Goal: Task Accomplishment & Management: Manage account settings

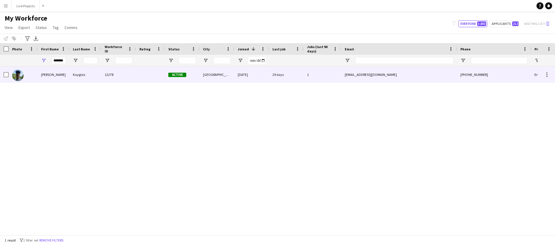
click at [74, 73] on div "Kaygisiz" at bounding box center [85, 74] width 32 height 16
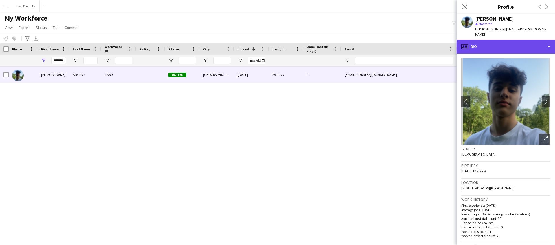
click at [518, 47] on div "profile Bio" at bounding box center [505, 47] width 98 height 14
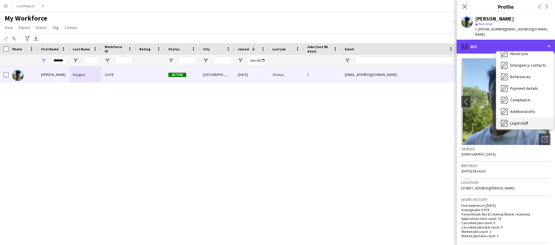
scroll to position [66, 0]
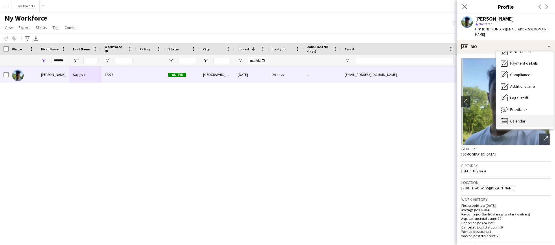
click at [522, 121] on span "Calendar" at bounding box center [517, 120] width 15 height 5
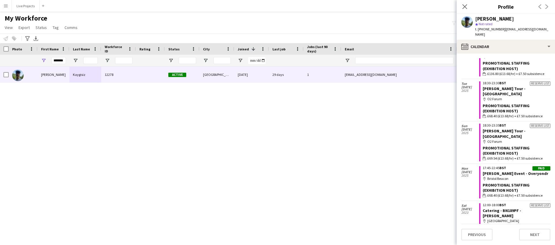
scroll to position [185, 0]
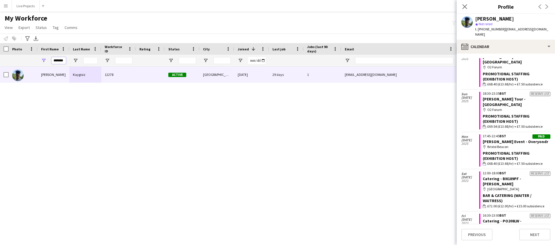
drag, startPoint x: 54, startPoint y: 60, endPoint x: 69, endPoint y: 60, distance: 14.2
click at [69, 60] on div "*******" at bounding box center [54, 61] width 32 height 12
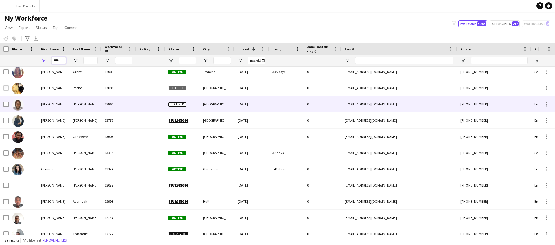
scroll to position [154, 0]
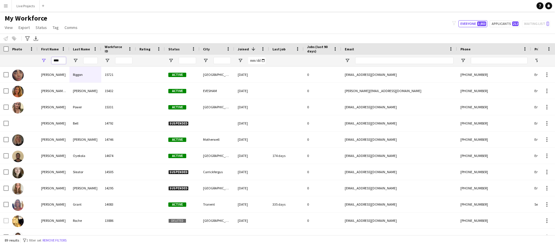
type input "****"
click at [90, 62] on input "Last Name Filter Input" at bounding box center [90, 60] width 14 height 7
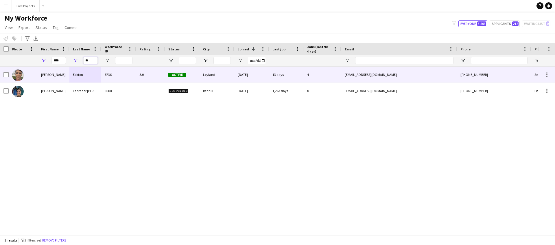
type input "**"
click at [44, 74] on div "Emma" at bounding box center [54, 74] width 32 height 16
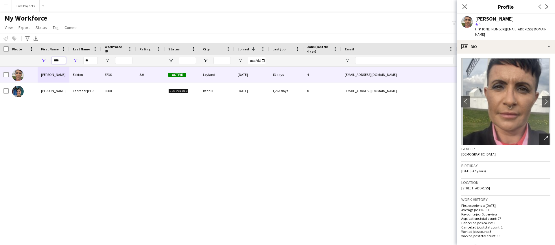
drag, startPoint x: 64, startPoint y: 61, endPoint x: 56, endPoint y: 60, distance: 8.1
click at [56, 60] on input "****" at bounding box center [58, 60] width 14 height 7
click at [55, 60] on input "****" at bounding box center [58, 60] width 14 height 7
drag, startPoint x: 62, startPoint y: 59, endPoint x: 53, endPoint y: 59, distance: 9.0
click at [53, 59] on input "****" at bounding box center [58, 60] width 14 height 7
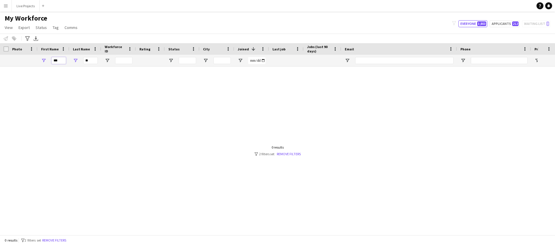
type input "***"
drag, startPoint x: 90, startPoint y: 60, endPoint x: 82, endPoint y: 60, distance: 7.2
click at [82, 60] on div "**" at bounding box center [85, 61] width 32 height 12
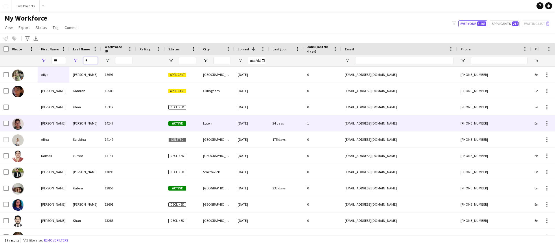
type input "*"
click at [68, 123] on div "[PERSON_NAME]" at bounding box center [54, 123] width 32 height 16
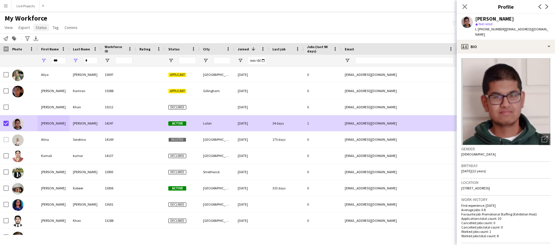
click at [41, 26] on span "Status" at bounding box center [41, 27] width 11 height 5
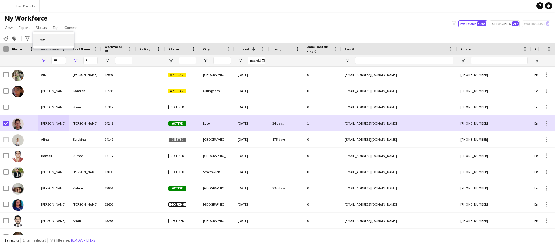
click at [53, 39] on link "Edit" at bounding box center [53, 40] width 40 height 12
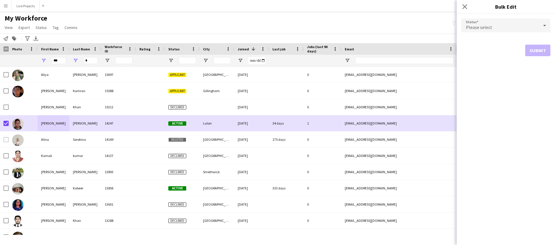
click at [500, 25] on div "Please select" at bounding box center [499, 25] width 77 height 14
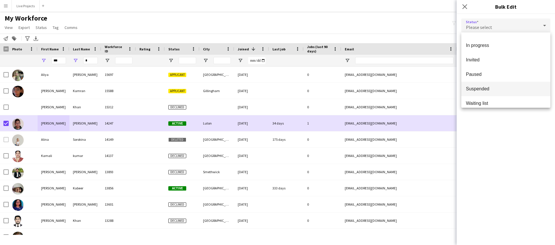
scroll to position [60, 0]
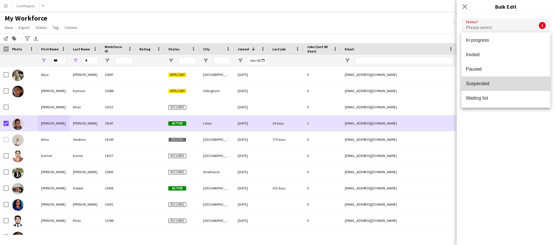
click at [507, 84] on span "Suspended" at bounding box center [506, 83] width 80 height 5
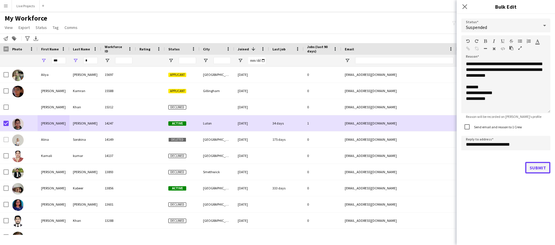
click at [538, 168] on button "Submit" at bounding box center [537, 168] width 25 height 12
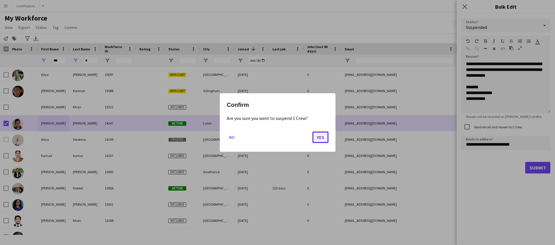
click at [322, 138] on button "Yes" at bounding box center [320, 137] width 16 height 12
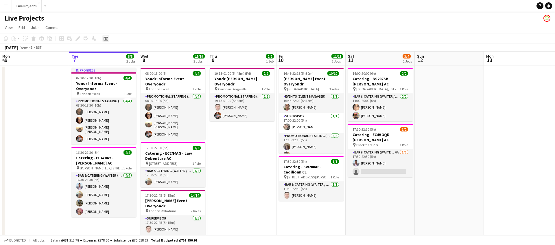
click at [108, 38] on icon at bounding box center [105, 38] width 4 height 5
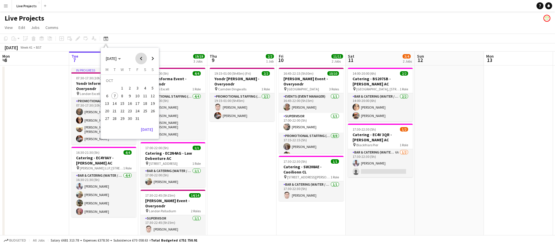
click at [140, 57] on span "Previous month" at bounding box center [141, 59] width 12 height 12
click at [145, 104] on span "20" at bounding box center [145, 103] width 7 height 7
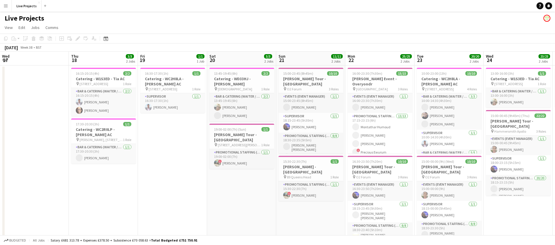
scroll to position [0, 207]
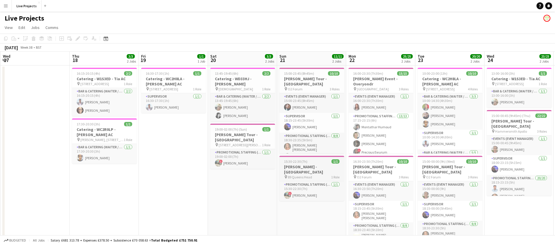
click at [306, 175] on span "89 Queens Head" at bounding box center [300, 177] width 24 height 4
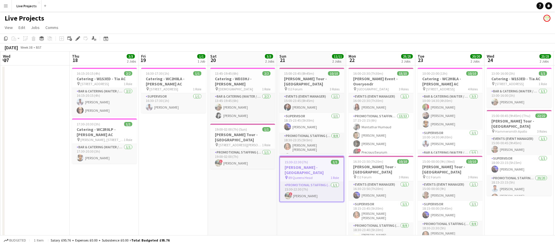
drag, startPoint x: 77, startPoint y: 39, endPoint x: 132, endPoint y: 58, distance: 58.5
click at [77, 39] on icon at bounding box center [77, 38] width 3 height 3
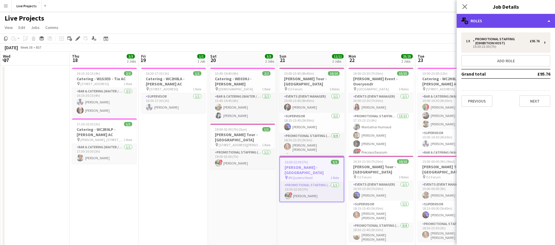
click at [520, 21] on div "multiple-users-add Roles" at bounding box center [505, 21] width 98 height 14
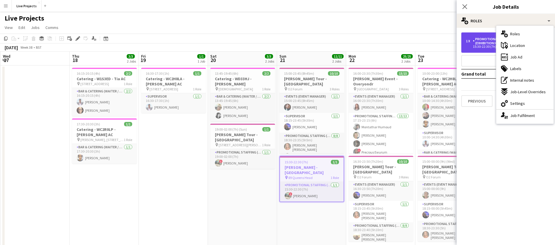
click at [487, 44] on div "Promotional Staffing (Exhibition Host)" at bounding box center [501, 41] width 57 height 8
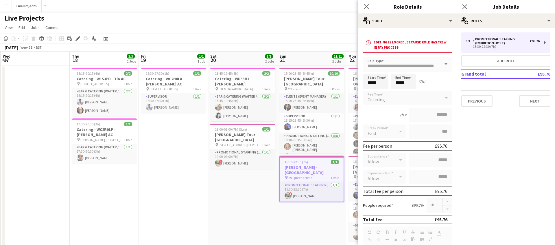
drag, startPoint x: 365, startPoint y: 5, endPoint x: 371, endPoint y: 6, distance: 5.5
click at [366, 5] on icon at bounding box center [366, 6] width 5 height 5
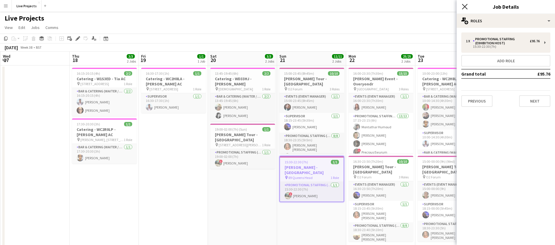
click at [465, 6] on icon at bounding box center [464, 6] width 5 height 5
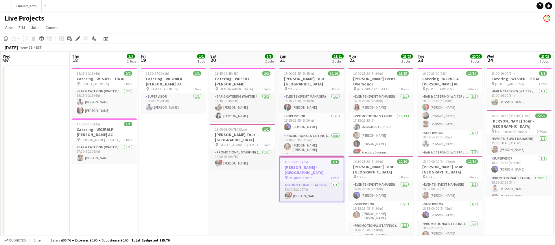
click at [261, 185] on app-date-cell "13:45-19:45 (6h) 2/2 Catering - WD33HJ - Bori CL pin All Saints Church 1 Role B…" at bounding box center [242, 175] width 69 height 220
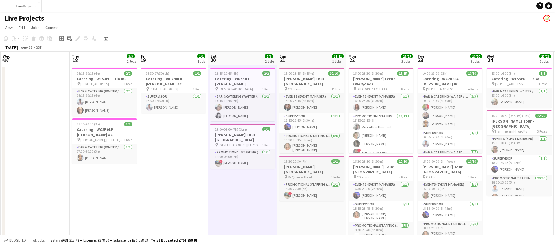
click at [297, 167] on h3 "Bill Murray - London" at bounding box center [311, 169] width 65 height 10
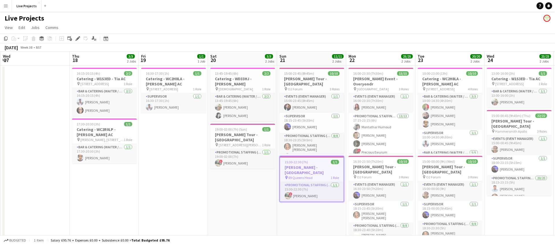
click at [238, 166] on app-date-cell "13:45-19:45 (6h) 2/2 Catering - WD33HJ - Bori CL pin All Saints Church 1 Role B…" at bounding box center [242, 175] width 69 height 220
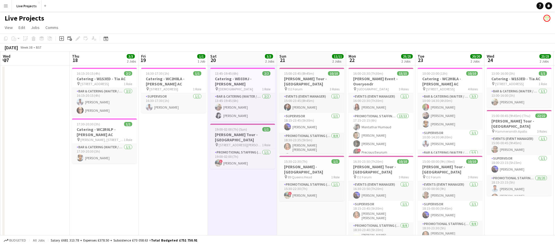
click at [244, 132] on h3 "Dave Chappelle Tour - London" at bounding box center [242, 137] width 65 height 10
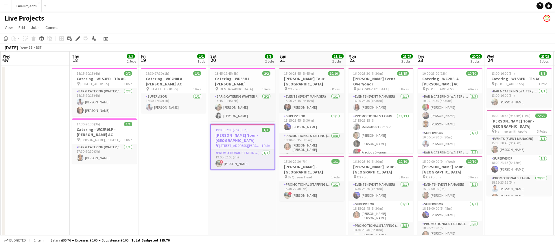
scroll to position [0, 207]
click at [243, 149] on app-card-role "Promotional Staffing (Exhibition Host) 1/1 19:00-02:00 (7h) ! Ali Saroosh" at bounding box center [242, 159] width 64 height 20
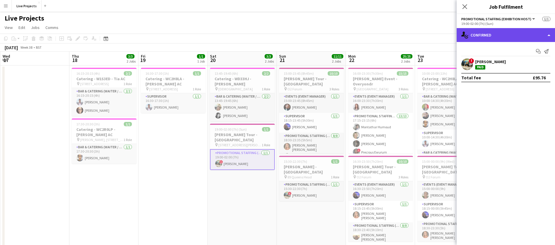
click at [511, 36] on div "single-neutral-actions-check-2 Confirmed" at bounding box center [505, 35] width 98 height 14
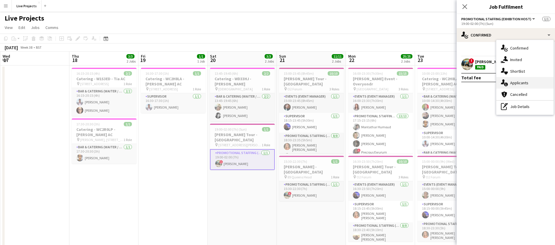
click at [523, 80] on span "Applicants" at bounding box center [519, 82] width 18 height 5
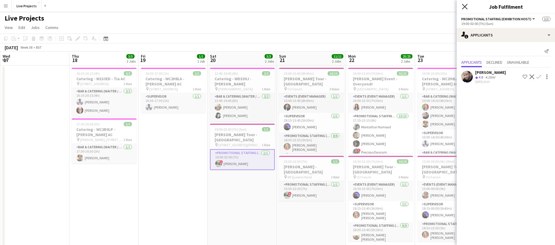
click at [463, 6] on icon at bounding box center [464, 6] width 5 height 5
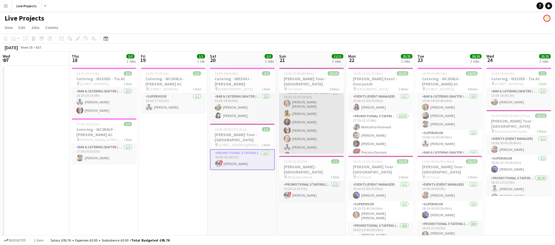
scroll to position [52, 0]
click at [315, 127] on app-card-role "Promotional Staffing (Exhibition Host) 8/8 18:30-23:35 (5h5m) Claudia Miruna Ce…" at bounding box center [311, 121] width 65 height 82
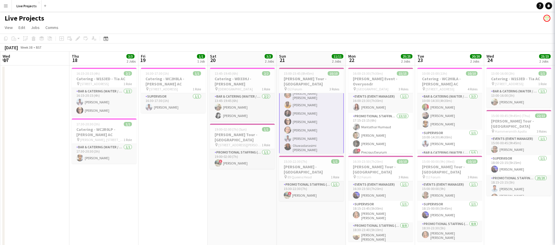
scroll to position [53, 0]
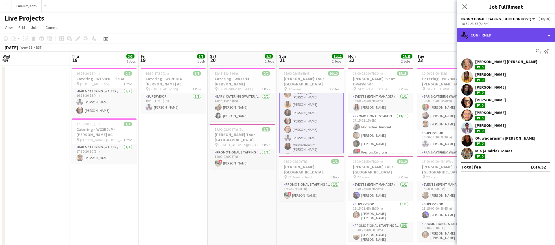
click at [521, 39] on div "single-neutral-actions-check-2 Confirmed" at bounding box center [505, 35] width 98 height 14
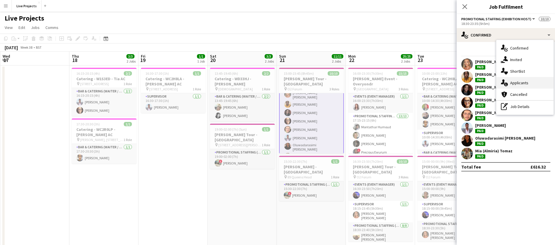
click at [517, 80] on span "Applicants" at bounding box center [519, 82] width 18 height 5
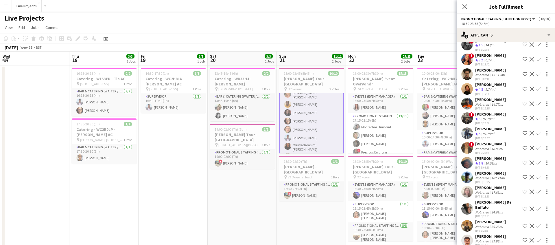
scroll to position [181, 0]
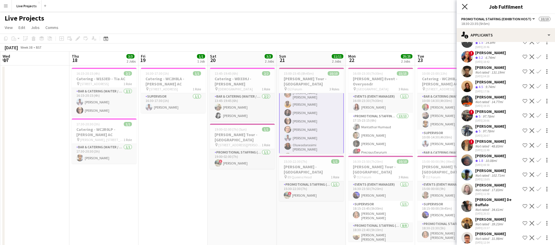
click at [465, 8] on icon at bounding box center [464, 6] width 5 height 5
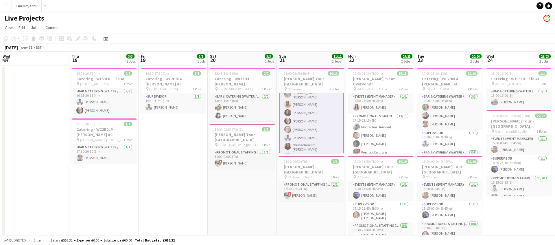
drag, startPoint x: 106, startPoint y: 38, endPoint x: 107, endPoint y: 43, distance: 5.5
click at [106, 38] on icon "Date picker" at bounding box center [105, 38] width 5 height 5
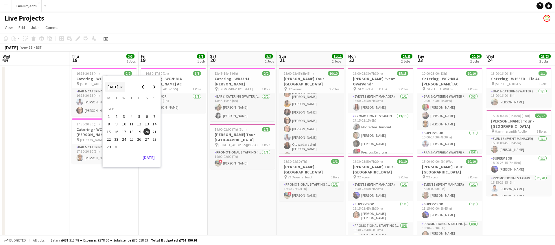
scroll to position [52, 0]
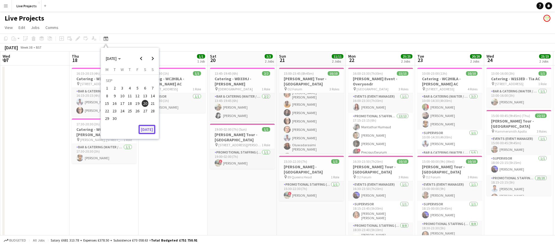
click at [147, 130] on button "Today" at bounding box center [146, 129] width 17 height 9
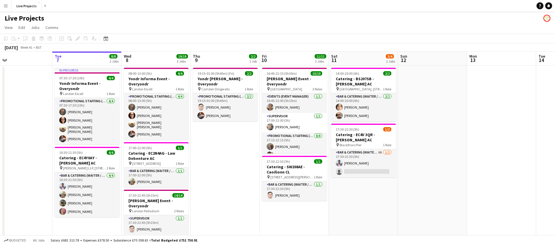
scroll to position [0, 226]
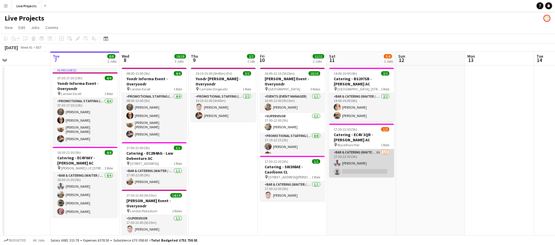
click at [378, 157] on app-card-role "Bar & Catering (Waiter / waitress) 6A 1/2 17:30-22:30 (5h) Jose Bale single-neu…" at bounding box center [361, 163] width 65 height 28
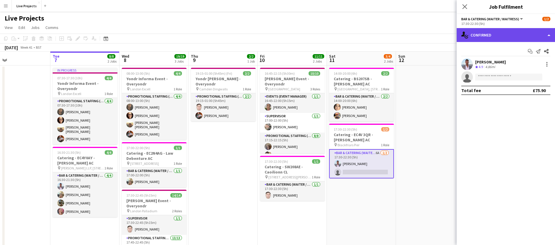
click at [507, 38] on div "single-neutral-actions-check-2 Confirmed" at bounding box center [505, 35] width 98 height 14
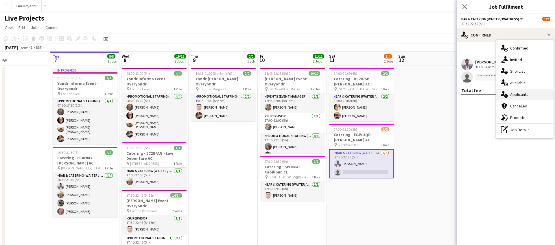
click at [518, 92] on span "Applicants" at bounding box center [519, 94] width 18 height 5
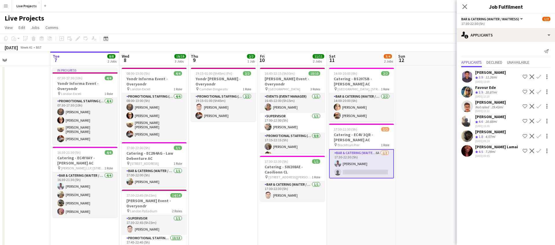
click at [539, 149] on app-icon "Confirm" at bounding box center [538, 150] width 5 height 5
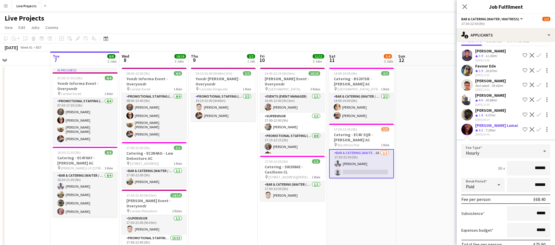
scroll to position [50, 0]
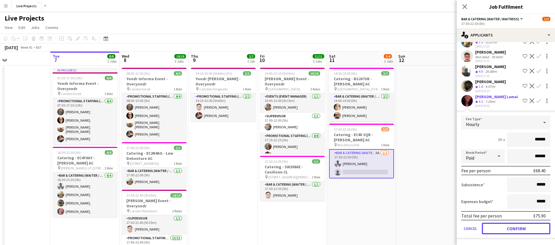
click at [512, 227] on button "Confirm" at bounding box center [516, 228] width 69 height 12
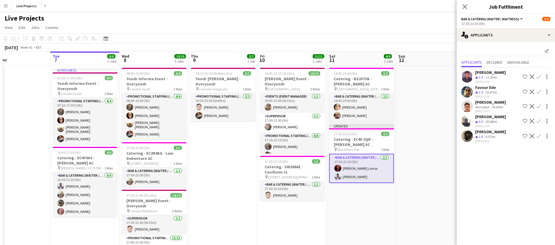
scroll to position [0, 0]
drag, startPoint x: 463, startPoint y: 5, endPoint x: 467, endPoint y: 11, distance: 6.5
click at [463, 5] on icon at bounding box center [464, 6] width 5 height 5
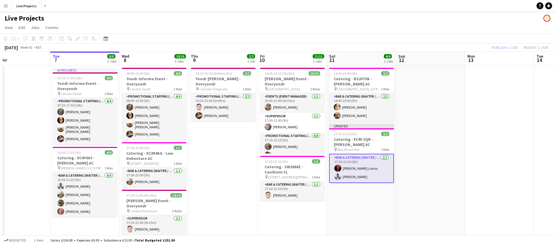
click at [500, 47] on div "Publish 1 job Revert 1 job" at bounding box center [519, 48] width 71 height 8
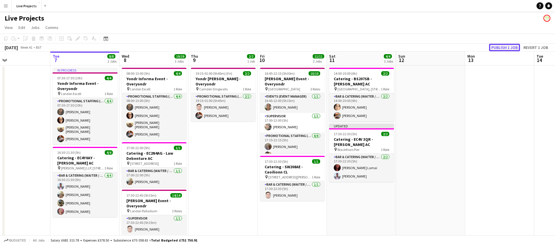
click at [500, 47] on button "Publish 1 job" at bounding box center [504, 48] width 31 height 8
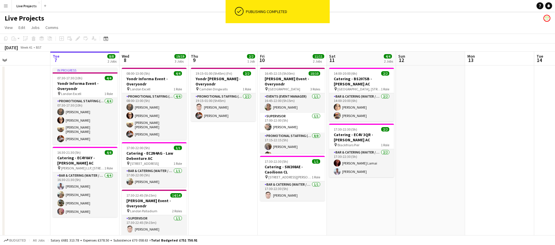
scroll to position [0, 226]
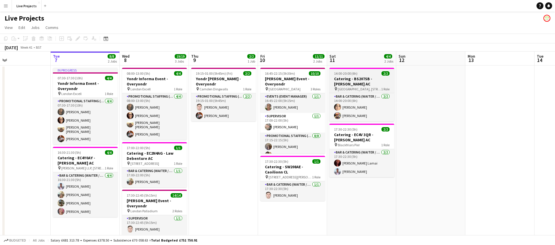
click at [367, 74] on div "14:00-20:00 (6h) 2/2" at bounding box center [361, 73] width 65 height 4
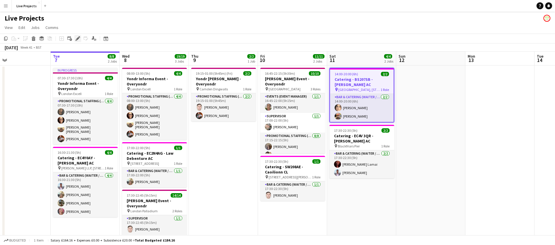
click at [77, 38] on icon "Edit" at bounding box center [77, 38] width 5 height 5
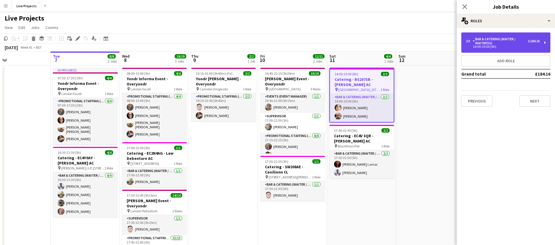
click at [521, 42] on div "Bar & Catering (Waiter / waitress)" at bounding box center [500, 41] width 55 height 8
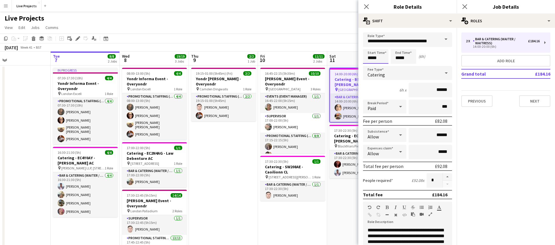
click at [372, 58] on input "*****" at bounding box center [375, 56] width 25 height 14
drag, startPoint x: 369, startPoint y: 65, endPoint x: 375, endPoint y: 56, distance: 11.0
click at [369, 65] on div at bounding box center [370, 67] width 12 height 6
click at [381, 44] on div at bounding box center [381, 46] width 12 height 6
type input "*****"
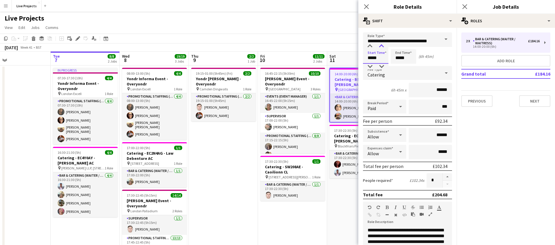
click at [381, 44] on div at bounding box center [381, 46] width 12 height 6
click at [400, 58] on input "*****" at bounding box center [403, 56] width 25 height 14
click at [398, 65] on div at bounding box center [398, 67] width 12 height 6
click at [411, 45] on div at bounding box center [409, 46] width 12 height 6
type input "*****"
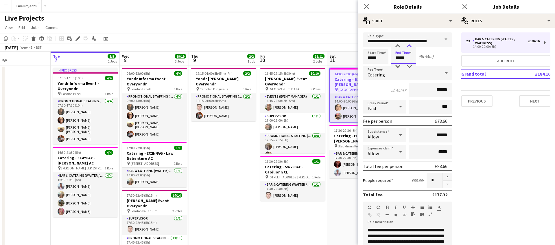
click at [411, 45] on div at bounding box center [409, 46] width 12 height 6
click at [365, 5] on icon at bounding box center [365, 6] width 5 height 5
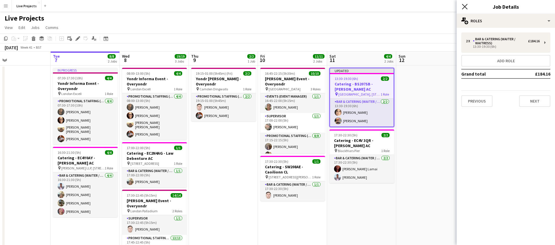
click at [465, 5] on icon "Close pop-in" at bounding box center [464, 6] width 5 height 5
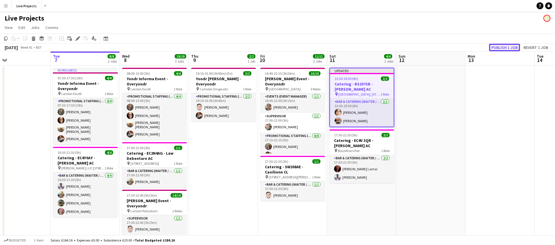
click at [497, 45] on button "Publish 1 job" at bounding box center [504, 48] width 31 height 8
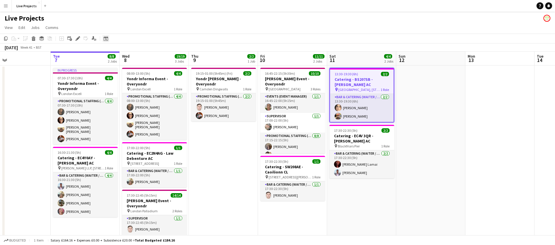
click at [105, 37] on icon at bounding box center [105, 38] width 4 height 5
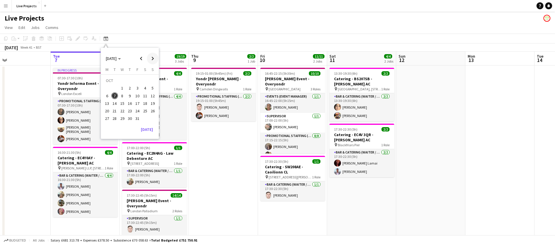
click at [153, 58] on span "Next month" at bounding box center [153, 59] width 12 height 12
click at [131, 86] on span "4" at bounding box center [129, 88] width 7 height 7
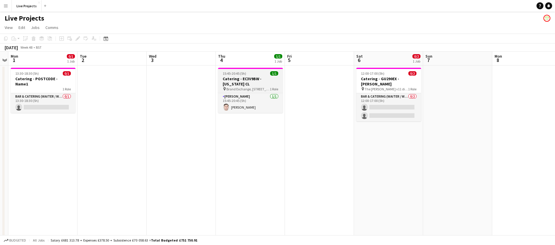
click at [252, 78] on h3 "Catering - EC3V9BW - Georgia CL" at bounding box center [250, 81] width 65 height 10
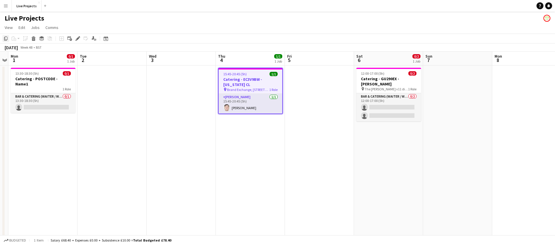
click at [4, 37] on icon "Copy" at bounding box center [5, 38] width 5 height 5
click at [106, 38] on icon at bounding box center [105, 38] width 4 height 5
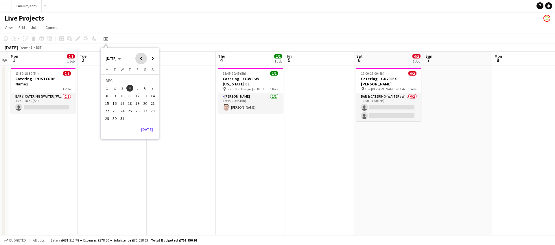
click at [142, 58] on span "Previous month" at bounding box center [141, 59] width 12 height 12
click at [123, 111] on span "22" at bounding box center [122, 110] width 7 height 7
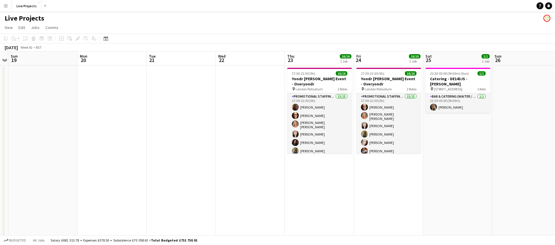
click at [241, 90] on app-date-cell at bounding box center [250, 175] width 69 height 220
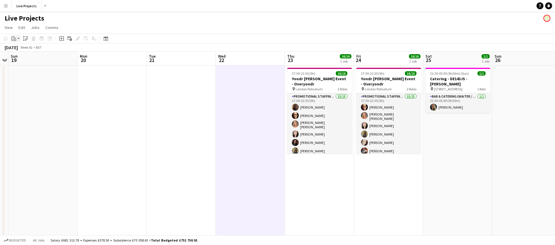
click at [13, 39] on icon "Paste" at bounding box center [14, 38] width 5 height 5
click at [21, 49] on link "Paste Command V" at bounding box center [38, 49] width 46 height 5
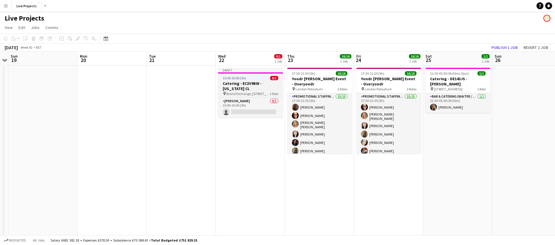
click at [249, 83] on h3 "Catering - EC3V9BW - Georgia CL" at bounding box center [250, 86] width 65 height 10
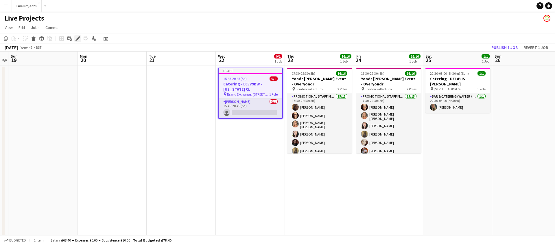
click at [77, 38] on icon "Edit" at bounding box center [77, 38] width 5 height 5
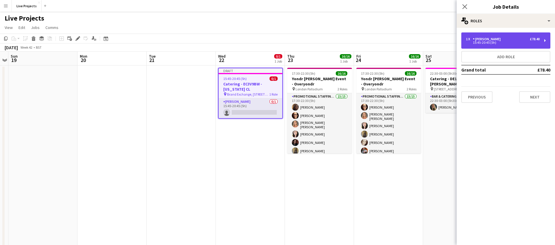
click at [504, 39] on div "1 x Barman £78.40" at bounding box center [503, 39] width 74 height 4
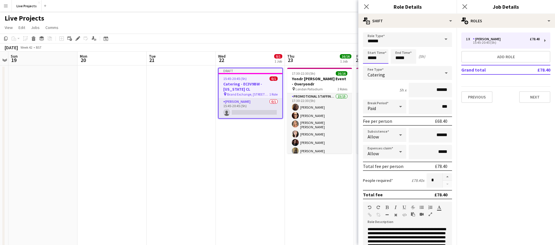
click at [372, 58] on input "*****" at bounding box center [375, 56] width 25 height 14
click at [370, 46] on div at bounding box center [370, 46] width 12 height 6
type input "*****"
click at [381, 65] on div at bounding box center [381, 67] width 12 height 6
click at [406, 59] on input "*****" at bounding box center [403, 56] width 25 height 14
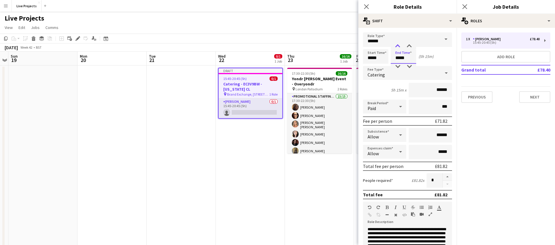
click at [398, 46] on div at bounding box center [398, 46] width 12 height 6
click at [411, 64] on div at bounding box center [409, 67] width 12 height 6
click at [410, 64] on div at bounding box center [409, 67] width 12 height 6
type input "*****"
click at [410, 64] on div at bounding box center [409, 67] width 12 height 6
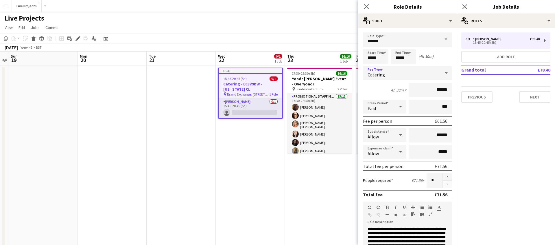
click at [397, 76] on div "Catering" at bounding box center [401, 73] width 77 height 14
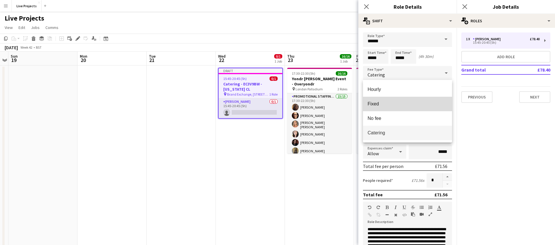
click at [385, 103] on span "Fixed" at bounding box center [407, 103] width 80 height 5
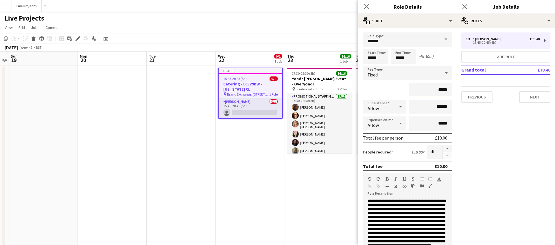
drag, startPoint x: 440, startPoint y: 89, endPoint x: 447, endPoint y: 91, distance: 6.9
click at [447, 91] on input "*****" at bounding box center [429, 90] width 43 height 14
drag, startPoint x: 439, startPoint y: 89, endPoint x: 448, endPoint y: 90, distance: 8.4
click at [448, 90] on input "*****" at bounding box center [429, 90] width 43 height 14
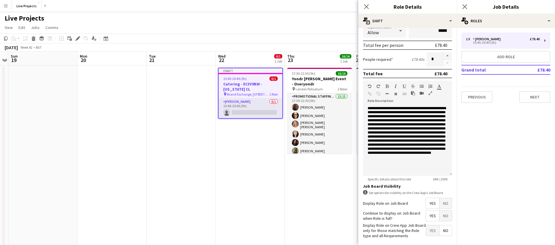
scroll to position [0, 0]
type input "******"
click at [448, 55] on button "button" at bounding box center [447, 56] width 9 height 8
type input "*"
click at [366, 5] on icon "Close pop-in" at bounding box center [365, 6] width 5 height 5
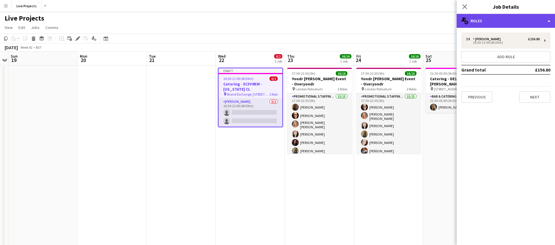
click at [491, 18] on div "multiple-users-add Roles" at bounding box center [505, 21] width 98 height 14
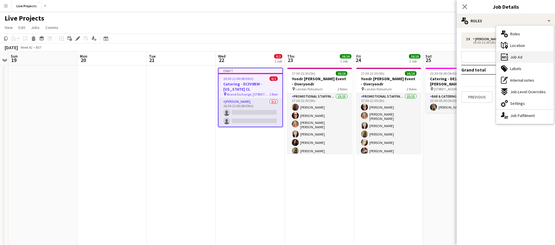
click at [523, 58] on div "ads-window Job Ad" at bounding box center [524, 57] width 57 height 12
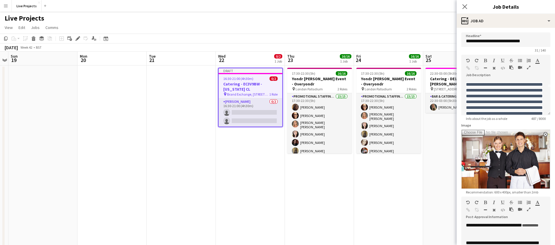
scroll to position [27, 0]
click at [529, 84] on span "**********" at bounding box center [504, 101] width 77 height 39
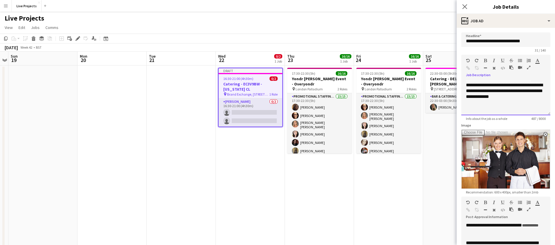
scroll to position [74, 0]
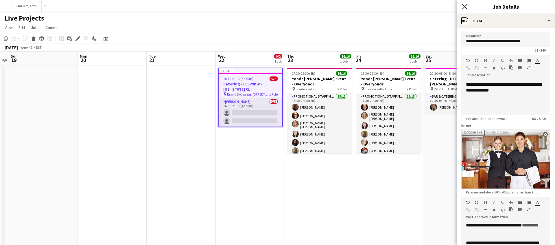
click at [464, 7] on icon at bounding box center [464, 6] width 5 height 5
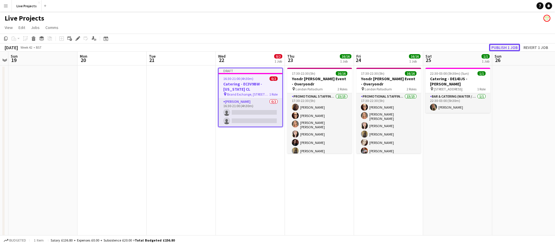
click at [502, 48] on button "Publish 1 job" at bounding box center [504, 48] width 31 height 8
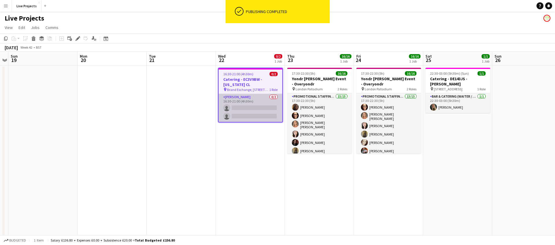
click at [257, 110] on app-card-role "Barman 0/2 16:30-21:00 (4h30m) single-neutral-actions single-neutral-actions" at bounding box center [251, 108] width 64 height 28
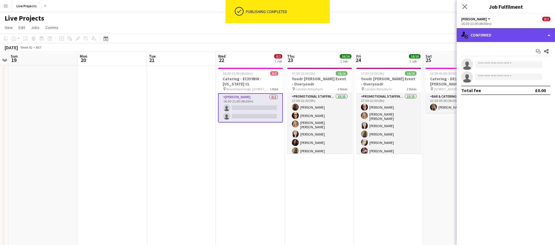
click at [513, 35] on div "single-neutral-actions-check-2 Confirmed" at bounding box center [505, 35] width 98 height 14
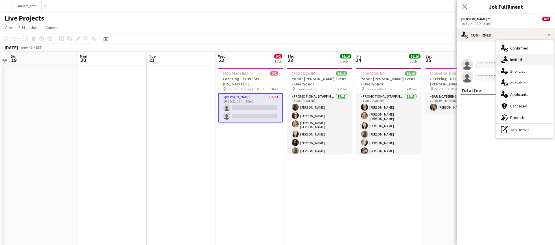
click at [519, 61] on span "Invited" at bounding box center [516, 59] width 12 height 5
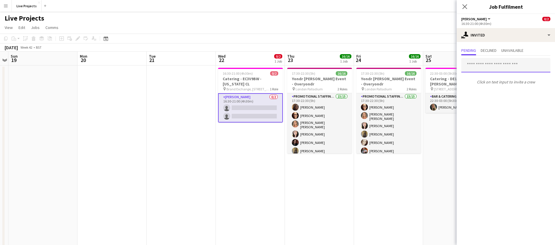
click at [502, 65] on input "text" at bounding box center [505, 65] width 89 height 14
type input "*****"
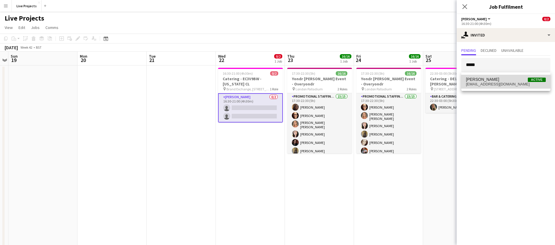
click at [495, 80] on span "Jon Samadov Active" at bounding box center [506, 79] width 80 height 5
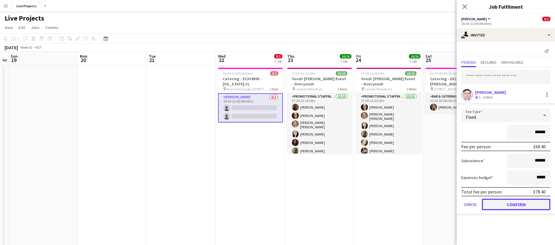
click at [497, 203] on button "Confirm" at bounding box center [516, 204] width 69 height 12
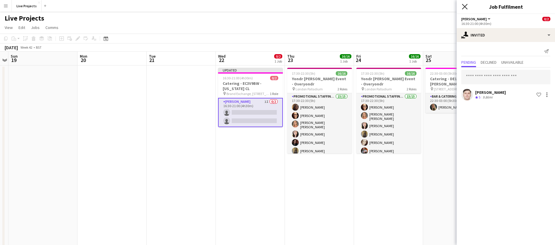
click at [466, 6] on icon "Close pop-in" at bounding box center [464, 6] width 5 height 5
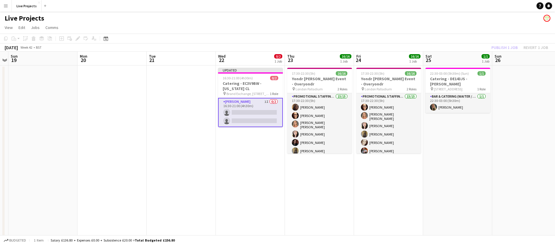
click at [500, 46] on div "Publish 1 job Revert 1 job" at bounding box center [519, 48] width 71 height 8
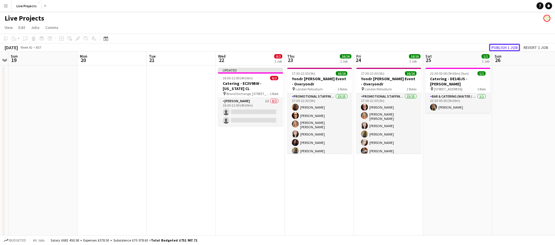
click at [500, 46] on button "Publish 1 job" at bounding box center [504, 48] width 31 height 8
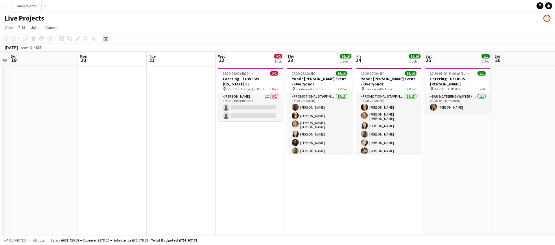
click at [108, 38] on icon "Date picker" at bounding box center [105, 38] width 5 height 5
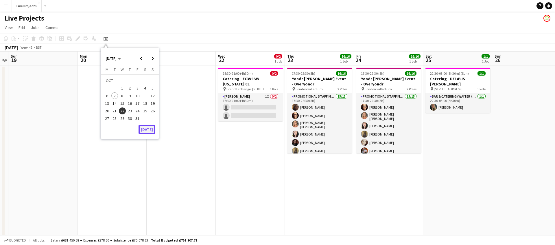
click at [148, 129] on button "Today" at bounding box center [146, 129] width 17 height 9
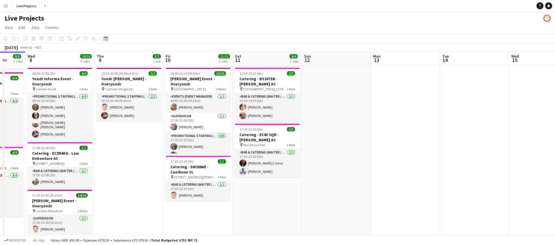
scroll to position [0, 183]
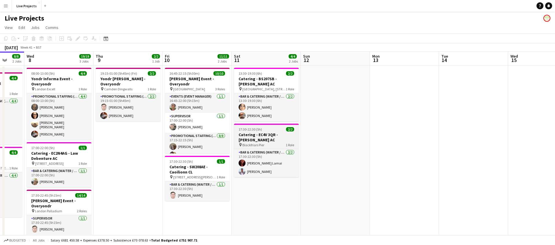
click at [276, 132] on h3 "Catering - EC4V 3QR - Hugo AC" at bounding box center [266, 137] width 65 height 10
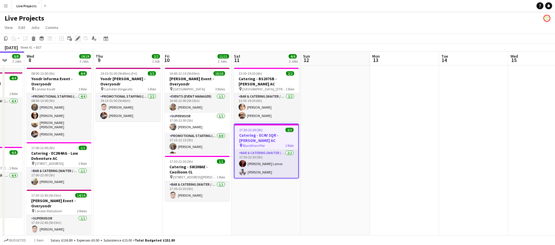
click at [79, 38] on icon "Edit" at bounding box center [77, 38] width 5 height 5
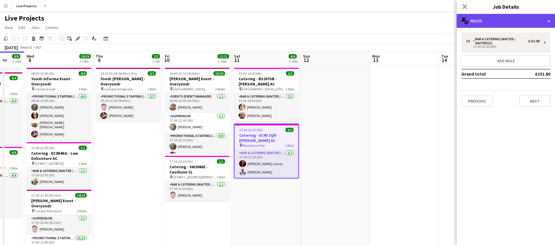
click at [512, 22] on div "multiple-users-add Roles" at bounding box center [505, 21] width 98 height 14
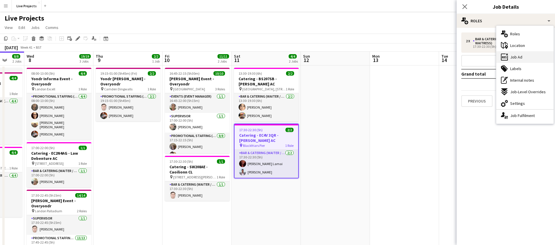
click at [519, 54] on span "Job Ad" at bounding box center [516, 56] width 12 height 5
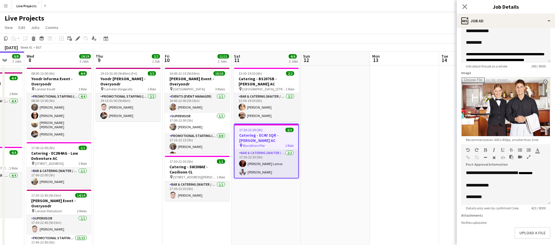
scroll to position [79, 0]
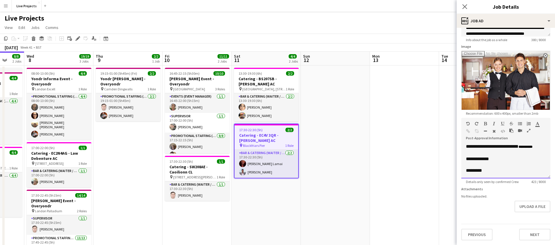
click at [490, 171] on div "*********" at bounding box center [506, 170] width 80 height 6
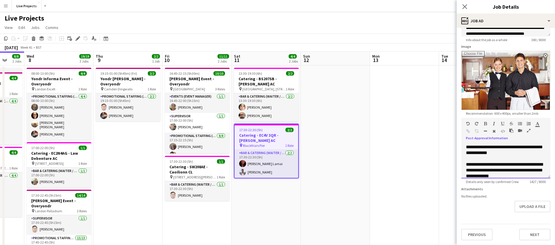
scroll to position [308, 0]
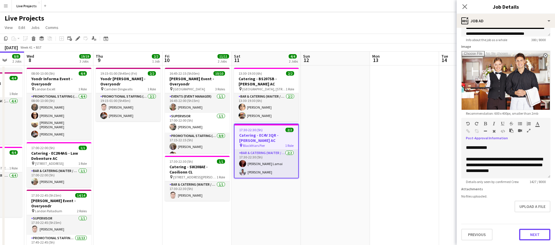
drag, startPoint x: 539, startPoint y: 232, endPoint x: 480, endPoint y: 100, distance: 145.1
click at [539, 232] on button "Next" at bounding box center [534, 234] width 31 height 12
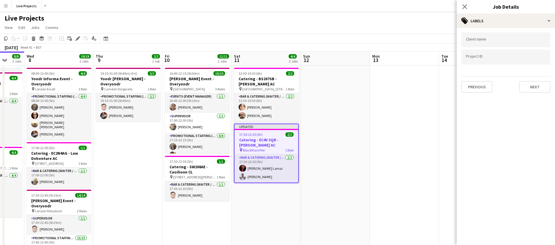
scroll to position [0, 0]
click at [465, 7] on icon "Close pop-in" at bounding box center [464, 6] width 5 height 5
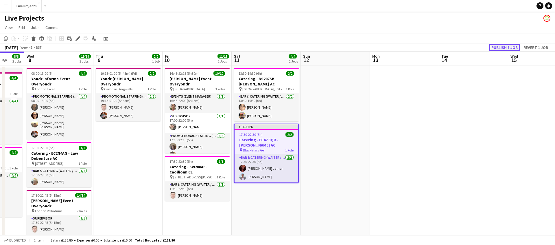
click at [503, 45] on button "Publish 1 job" at bounding box center [504, 48] width 31 height 8
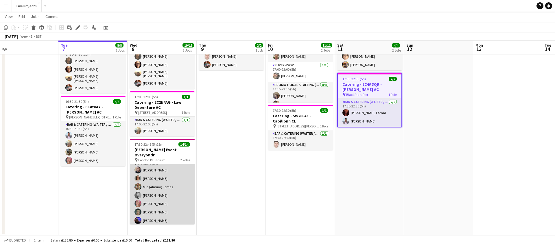
scroll to position [26, 0]
click at [156, 177] on app-card-role "Promotional Staffing (Exhibition Host) 13/13 17:45-22:45 (5h) Adrian Allan Sara…" at bounding box center [162, 218] width 65 height 122
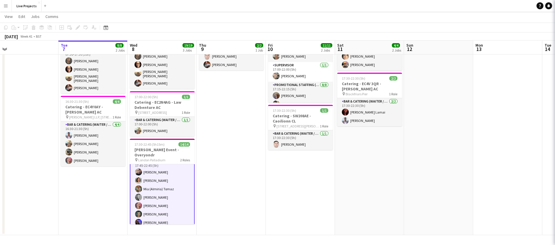
scroll to position [27, 0]
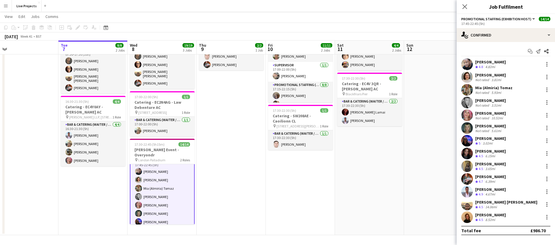
click at [485, 74] on div "Sara Sole" at bounding box center [490, 74] width 31 height 5
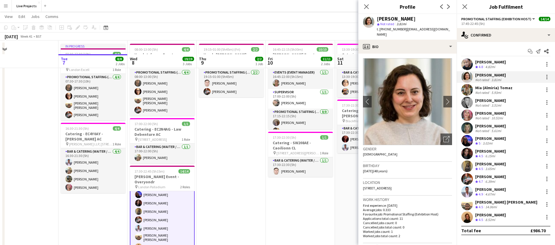
scroll to position [0, 0]
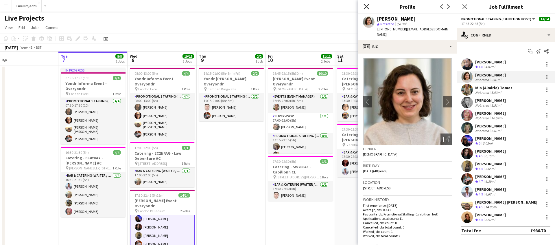
click at [365, 5] on icon at bounding box center [365, 6] width 5 height 5
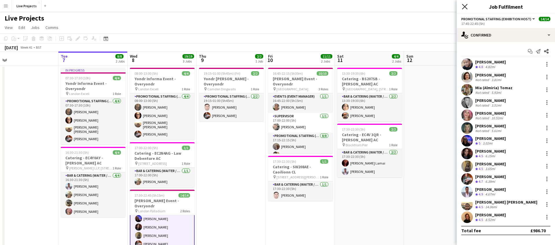
click at [465, 7] on icon at bounding box center [464, 6] width 5 height 5
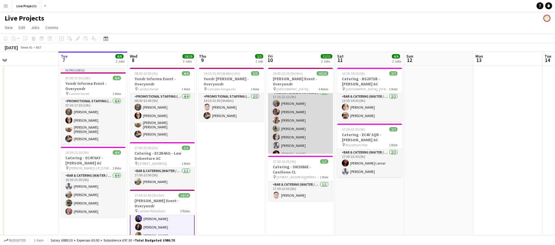
scroll to position [43, 0]
click at [307, 144] on app-card-role "Promotional Staffing (Exhibition Host) 8/8 17:15-22:15 (5h) Michelle Clarke Pau…" at bounding box center [300, 129] width 65 height 78
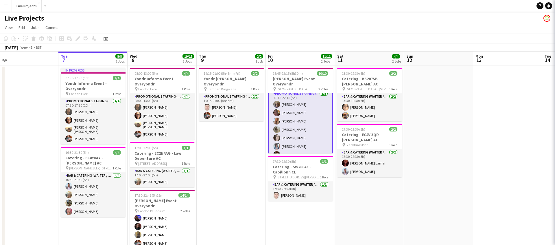
scroll to position [43, 0]
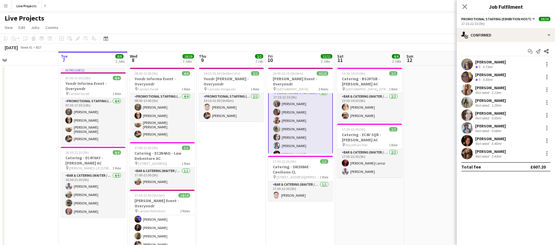
click at [506, 127] on div "Caroline McCaughey" at bounding box center [490, 125] width 31 height 5
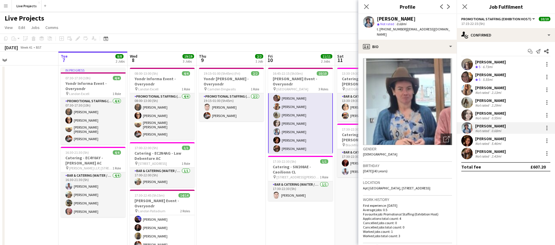
scroll to position [59, 0]
click at [366, 6] on icon at bounding box center [365, 6] width 5 height 5
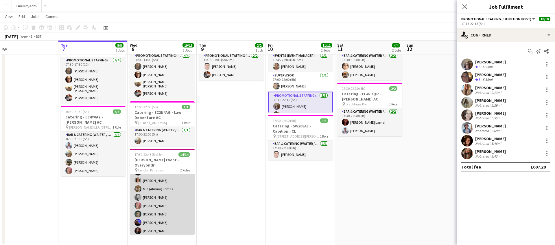
scroll to position [35, 0]
click at [175, 189] on app-card-role "Promotional Staffing (Exhibition Host) 13/13 17:45-22:45 (5h) Adrian Allan Sara…" at bounding box center [162, 220] width 65 height 122
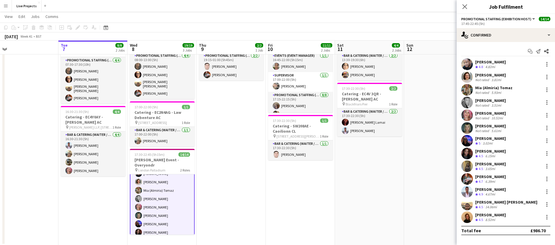
scroll to position [36, 0]
click at [546, 100] on div at bounding box center [546, 100] width 1 height 1
click at [518, 165] on button "Remove" at bounding box center [527, 169] width 45 height 14
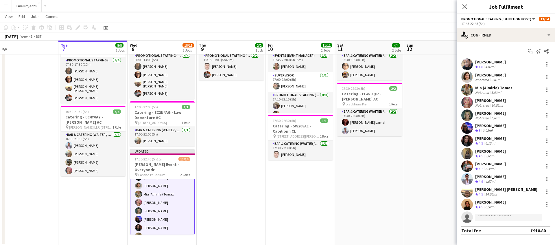
click at [164, 197] on app-card-role "Promotional Staffing (Exhibition Host) 53A 12/13 17:45-22:45 (5h) Adrian Allan …" at bounding box center [162, 223] width 65 height 123
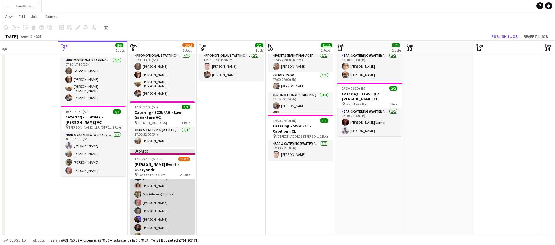
click at [164, 197] on app-card-role "Promotional Staffing (Exhibition Host) 53A 12/13 17:45-22:45 (5h) Adrian Allan …" at bounding box center [162, 224] width 65 height 122
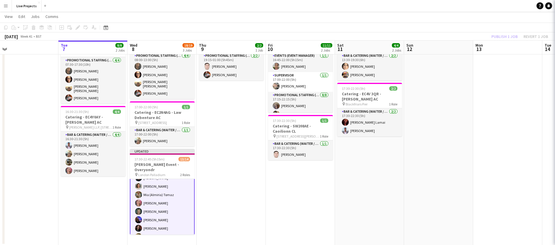
scroll to position [36, 0]
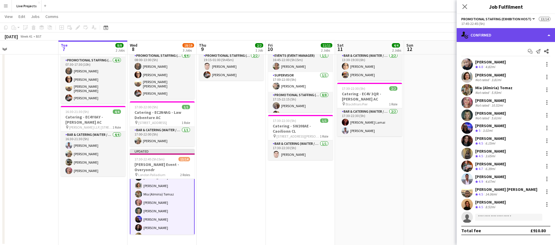
click at [520, 33] on div "single-neutral-actions-check-2 Confirmed" at bounding box center [505, 35] width 98 height 14
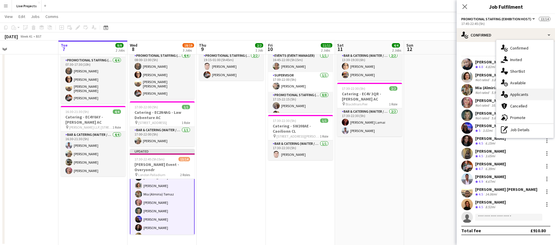
click at [525, 92] on span "Applicants" at bounding box center [519, 94] width 18 height 5
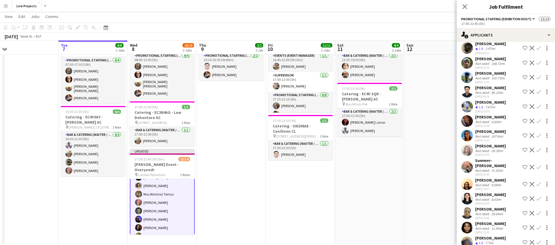
scroll to position [514, 0]
click at [492, 161] on div "Summer-Jane Clews" at bounding box center [497, 163] width 45 height 10
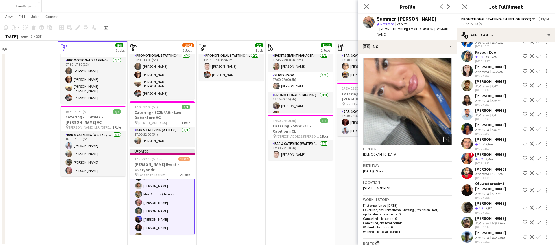
scroll to position [354, 0]
click at [539, 143] on app-icon "Confirm" at bounding box center [538, 144] width 5 height 5
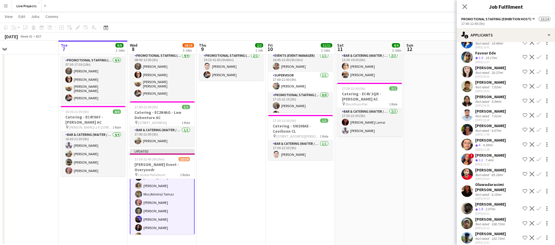
click at [539, 143] on app-icon "Confirm" at bounding box center [538, 144] width 5 height 5
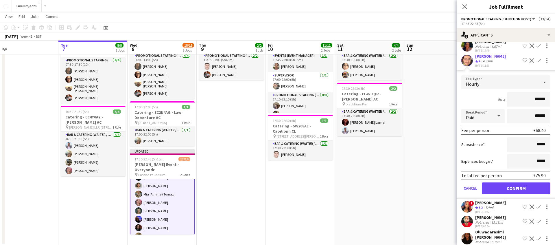
scroll to position [439, 0]
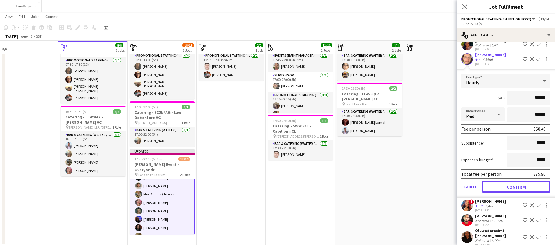
click at [505, 186] on button "Confirm" at bounding box center [516, 187] width 69 height 12
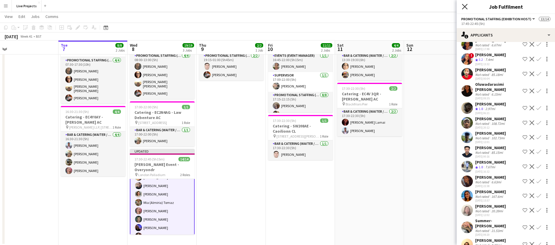
click at [464, 7] on icon "Close pop-in" at bounding box center [464, 6] width 5 height 5
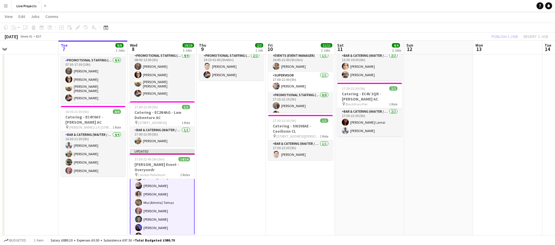
click at [498, 37] on div "Publish 1 job Revert 1 job" at bounding box center [519, 37] width 71 height 8
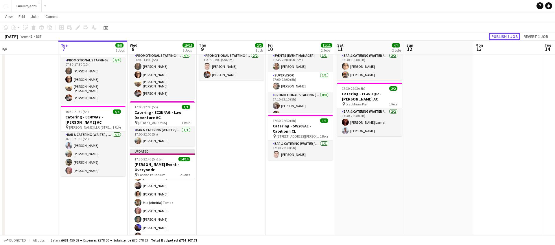
click at [498, 37] on button "Publish 1 job" at bounding box center [504, 37] width 31 height 8
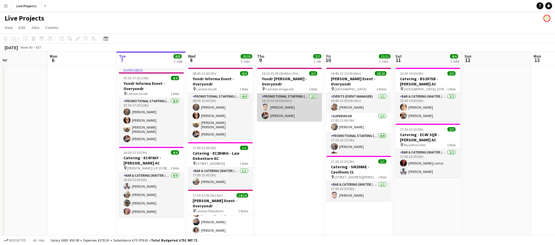
scroll to position [0, 160]
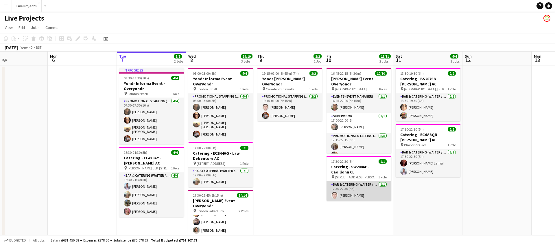
click at [367, 193] on app-card-role "Bar & Catering (Waiter / waitress) 1/1 17:30-22:30 (5h) Jon Samadov" at bounding box center [358, 191] width 65 height 20
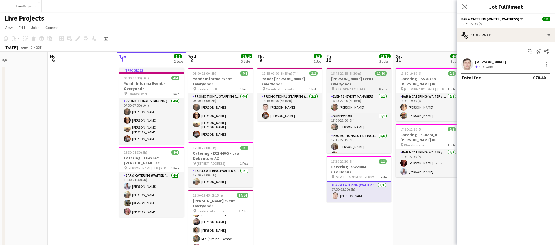
click at [364, 83] on h3 "Pete Davidson Event - Overyondr" at bounding box center [358, 81] width 65 height 10
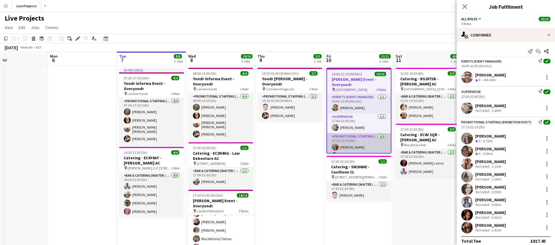
click at [371, 144] on app-card-role "Promotional Staffing (Exhibition Host) 8/8 17:15-22:15 (5h) Michelle Clarke Pau…" at bounding box center [359, 172] width 64 height 78
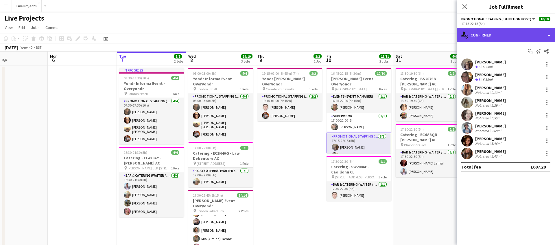
click at [499, 37] on div "single-neutral-actions-check-2 Confirmed" at bounding box center [505, 35] width 98 height 14
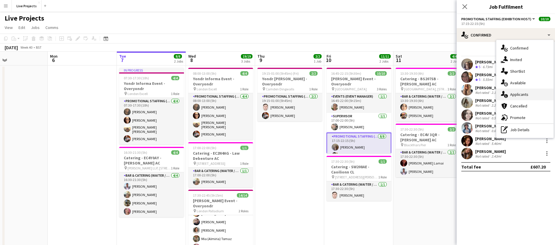
click at [533, 95] on div "single-neutral-actions-information Applicants" at bounding box center [524, 94] width 57 height 12
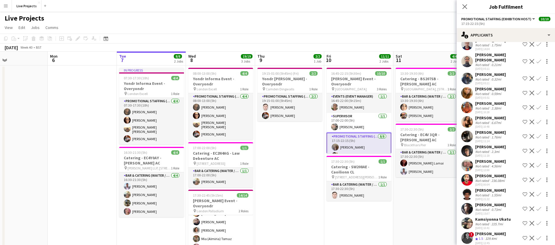
scroll to position [32, 0]
click at [532, 236] on app-icon "Decline" at bounding box center [531, 238] width 5 height 5
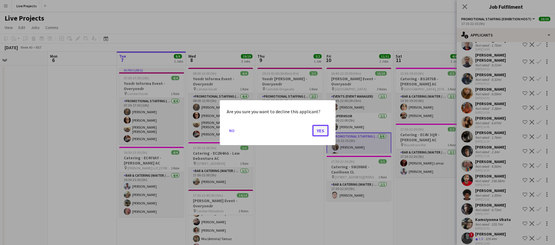
click at [323, 130] on button "Yes" at bounding box center [320, 130] width 16 height 12
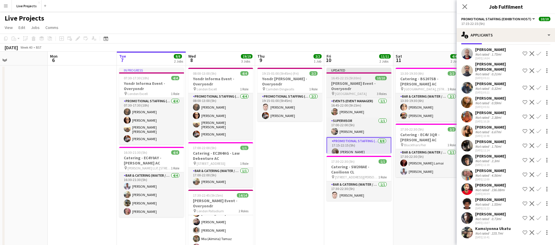
scroll to position [18, 0]
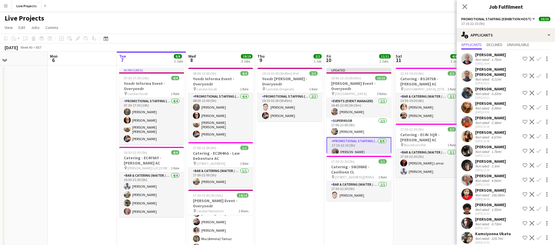
click at [533, 235] on app-icon "Decline" at bounding box center [531, 237] width 5 height 5
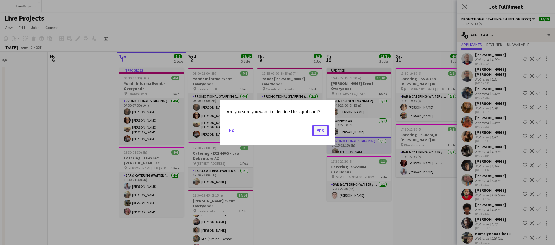
click at [323, 132] on button "Yes" at bounding box center [320, 130] width 16 height 12
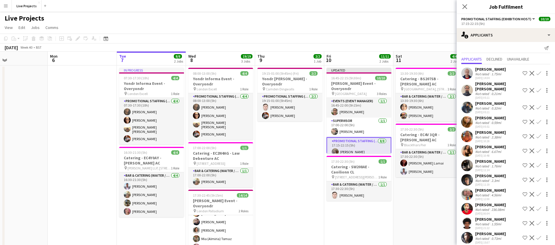
scroll to position [4, 0]
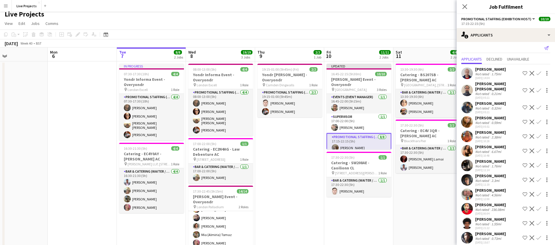
click at [545, 47] on icon "Send notification" at bounding box center [546, 48] width 5 height 5
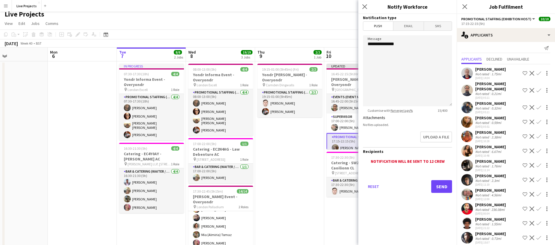
click at [406, 28] on span "Email" at bounding box center [408, 26] width 31 height 9
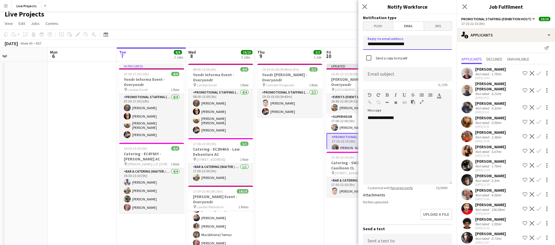
drag, startPoint x: 416, startPoint y: 45, endPoint x: 357, endPoint y: 45, distance: 59.5
click at [357, 45] on body "Menu Boards Boards Boards All jobs Status Workforce Workforce My Workforce Recr…" at bounding box center [277, 143] width 555 height 295
type input "**********"
click at [389, 77] on input at bounding box center [407, 74] width 89 height 14
type input "**********"
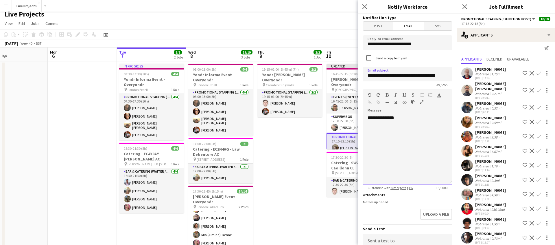
click at [414, 118] on div "**********" at bounding box center [407, 149] width 89 height 69
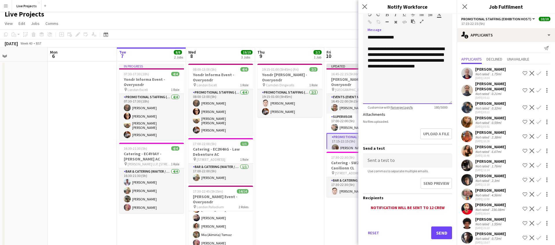
scroll to position [91, 0]
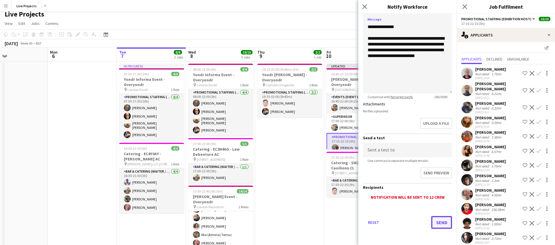
click at [439, 219] on button "Send" at bounding box center [441, 222] width 21 height 13
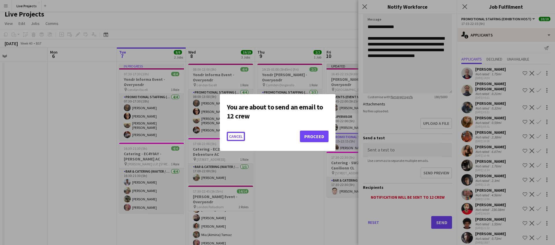
scroll to position [0, 0]
click at [323, 135] on button "Proceed" at bounding box center [314, 136] width 29 height 12
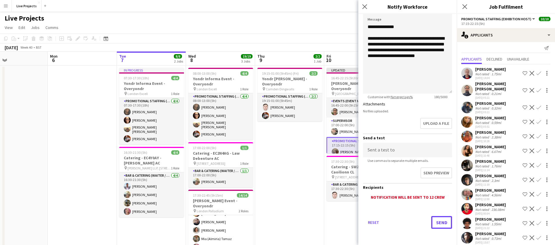
scroll to position [4, 0]
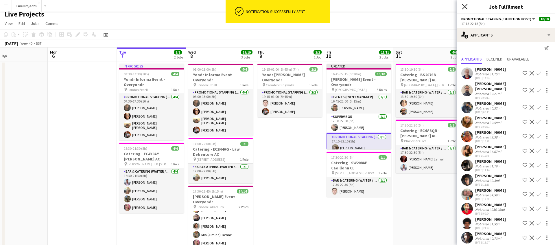
click at [467, 5] on icon "Close pop-in" at bounding box center [464, 6] width 5 height 5
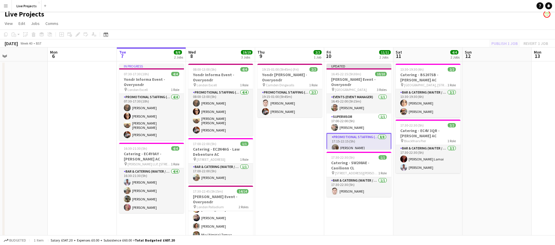
click at [499, 44] on div "Publish 1 job Revert 1 job" at bounding box center [519, 44] width 71 height 8
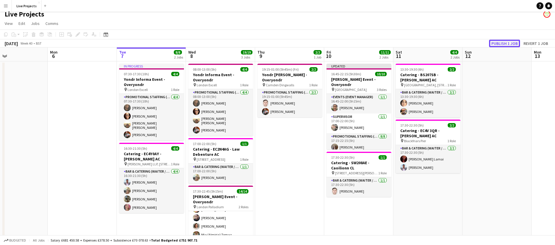
click at [499, 43] on button "Publish 1 job" at bounding box center [504, 44] width 31 height 8
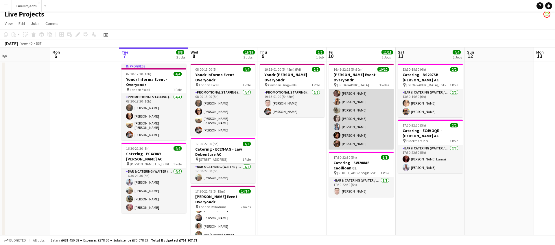
scroll to position [0, 158]
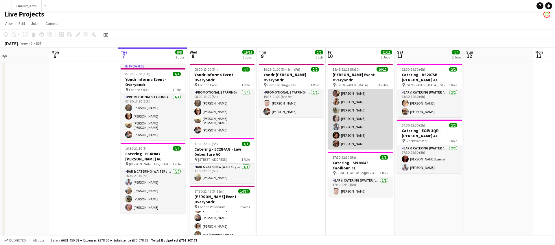
click at [364, 125] on app-card-role "Promotional Staffing (Exhibition Host) 8/8 17:15-22:15 (5h) Michelle Clarke Pau…" at bounding box center [360, 110] width 65 height 78
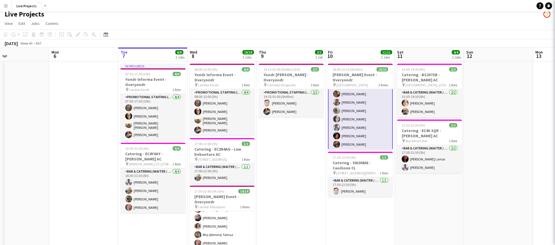
scroll to position [58, 0]
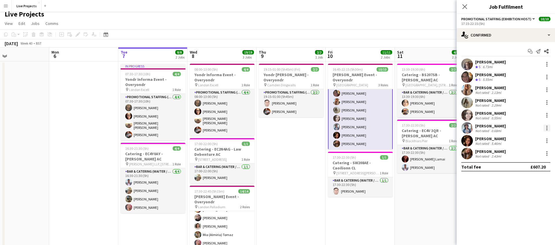
click at [547, 126] on div at bounding box center [546, 125] width 1 height 1
click at [536, 191] on span "Remove" at bounding box center [528, 193] width 36 height 5
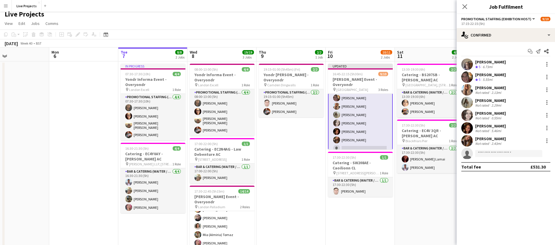
click at [465, 7] on icon "Close pop-in" at bounding box center [464, 6] width 5 height 5
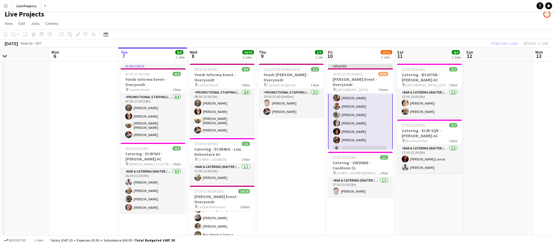
click at [367, 112] on app-card-role "Promotional Staffing (Exhibition Host) 13A 7/8 17:15-22:15 (5h) Michelle Clarke…" at bounding box center [360, 114] width 65 height 79
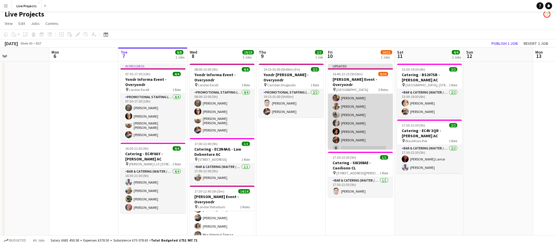
click at [367, 113] on app-card-role "Promotional Staffing (Exhibition Host) 13A 7/8 17:15-22:15 (5h) Michelle Clarke…" at bounding box center [360, 114] width 65 height 78
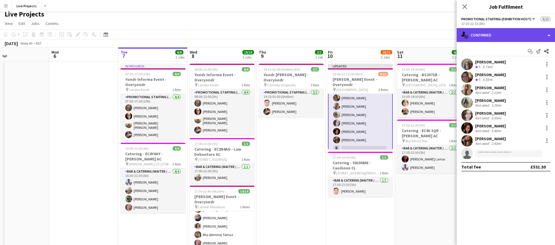
click at [518, 34] on div "single-neutral-actions-check-2 Confirmed" at bounding box center [505, 35] width 98 height 14
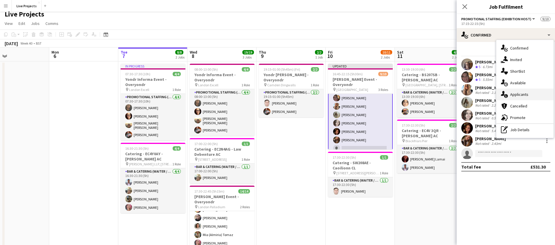
click at [529, 94] on div "single-neutral-actions-information Applicants" at bounding box center [524, 94] width 57 height 12
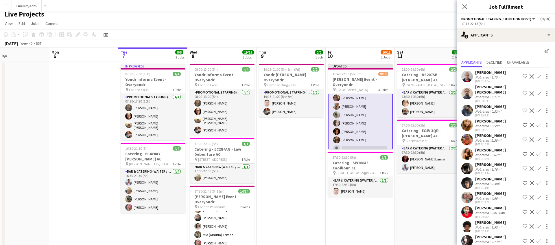
scroll to position [3, 0]
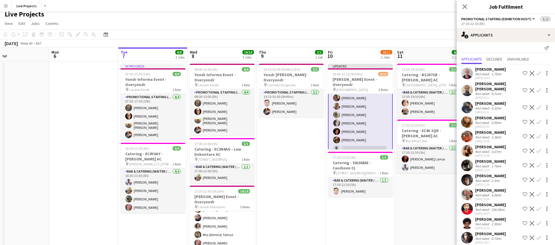
click at [493, 231] on div "Mohammed Jama" at bounding box center [490, 233] width 31 height 5
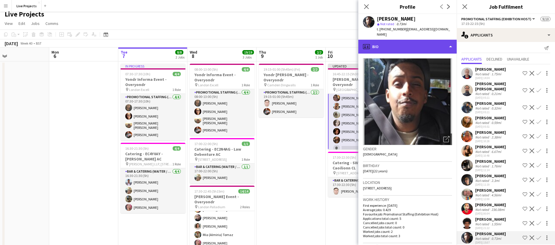
click at [409, 49] on div "profile Bio" at bounding box center [407, 47] width 98 height 14
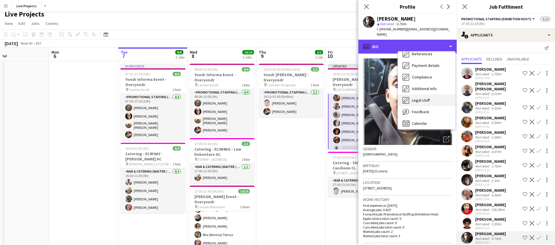
scroll to position [66, 0]
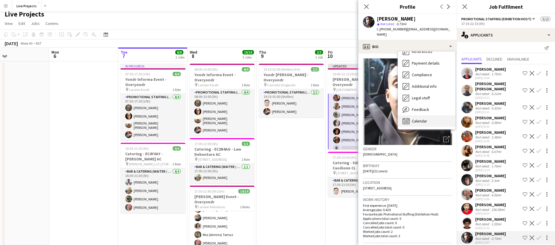
click at [423, 117] on div "Calendar Calendar" at bounding box center [426, 121] width 57 height 12
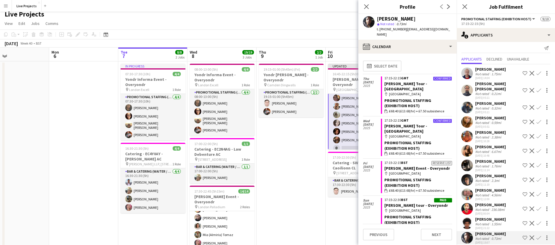
click at [539, 235] on app-icon "Confirm" at bounding box center [538, 237] width 5 height 5
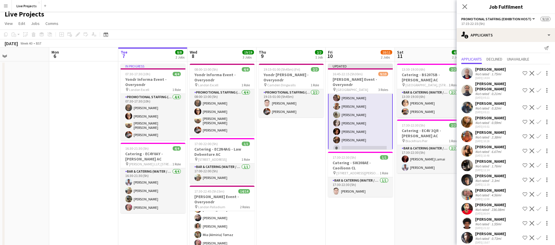
click at [539, 235] on app-icon "Confirm" at bounding box center [538, 237] width 5 height 5
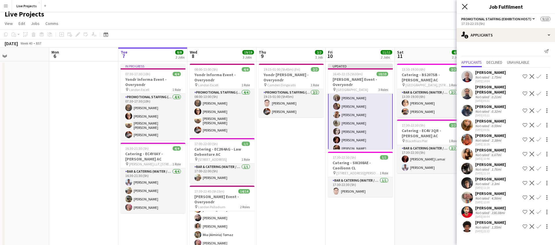
click at [464, 4] on icon "Close pop-in" at bounding box center [464, 6] width 5 height 5
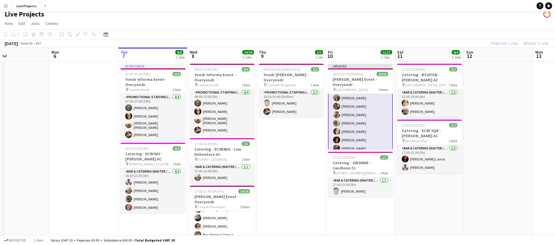
click at [501, 41] on div "Publish 1 job Revert 1 job" at bounding box center [519, 44] width 71 height 8
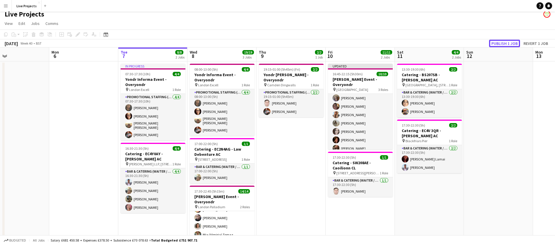
click at [501, 41] on button "Publish 1 job" at bounding box center [504, 44] width 31 height 8
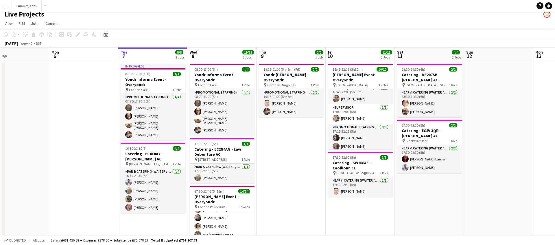
scroll to position [0, 0]
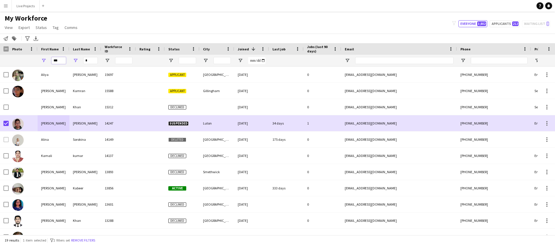
drag, startPoint x: 58, startPoint y: 61, endPoint x: 43, endPoint y: 61, distance: 14.5
click at [43, 61] on div "***" at bounding box center [54, 61] width 32 height 12
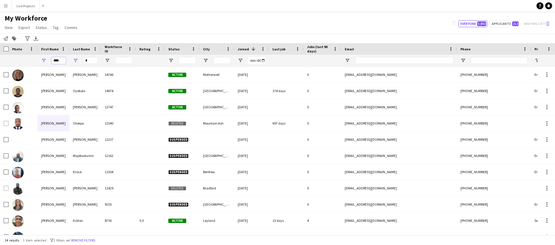
type input "****"
click at [91, 60] on input "*" at bounding box center [90, 60] width 14 height 7
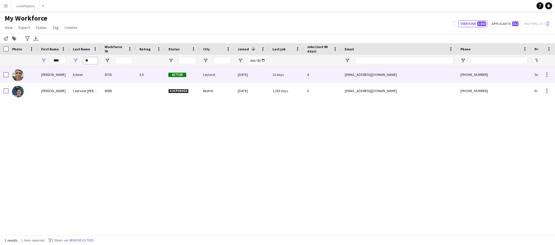
type input "**"
click at [76, 75] on div "Eckton" at bounding box center [85, 74] width 32 height 16
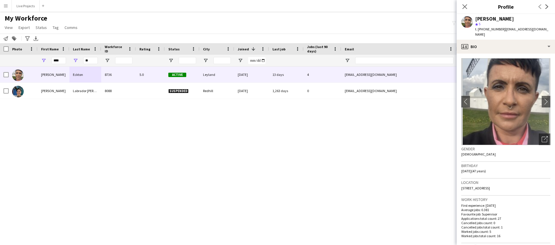
drag, startPoint x: 502, startPoint y: 29, endPoint x: 478, endPoint y: 30, distance: 23.4
click at [478, 30] on span "t. [PHONE_NUMBER]" at bounding box center [490, 29] width 30 height 4
copy span "4407399403425"
drag, startPoint x: 484, startPoint y: 29, endPoint x: 173, endPoint y: 0, distance: 313.2
click at [0, 0] on body "Menu Boards Boards Boards All jobs Status Workforce Workforce My Workforce Recr…" at bounding box center [277, 122] width 555 height 245
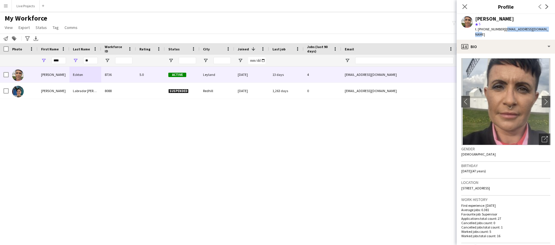
drag, startPoint x: 549, startPoint y: 28, endPoint x: 504, endPoint y: 32, distance: 45.8
click at [504, 32] on div "Emma Eckton star 5 t. +4407399403425 | emma.eckton78@outlook.com" at bounding box center [505, 27] width 98 height 26
copy span "[EMAIL_ADDRESS][DOMAIN_NAME]"
drag, startPoint x: 515, startPoint y: 29, endPoint x: 96, endPoint y: 0, distance: 420.7
click at [0, 0] on body "Menu Boards Boards Boards All jobs Status Workforce Workforce My Workforce Recr…" at bounding box center [277, 122] width 555 height 245
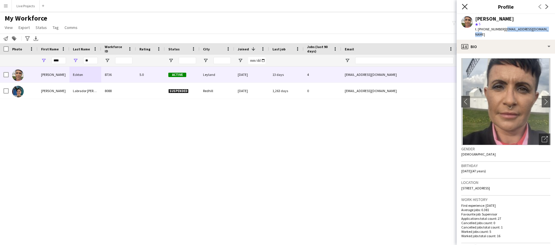
click at [464, 5] on icon "Close pop-in" at bounding box center [464, 6] width 5 height 5
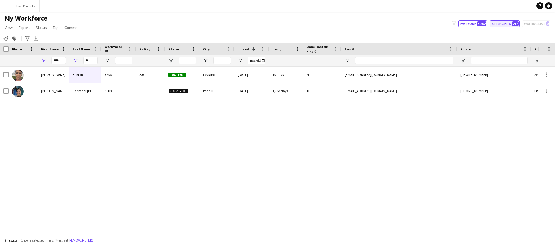
click at [502, 22] on button "Applicants 212" at bounding box center [504, 23] width 30 height 7
type input "**********"
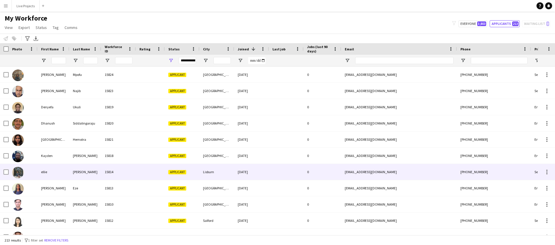
click at [60, 167] on div "ellie" at bounding box center [54, 172] width 32 height 16
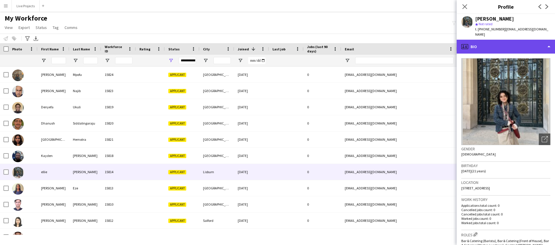
click at [517, 40] on div "profile Bio" at bounding box center [505, 47] width 98 height 14
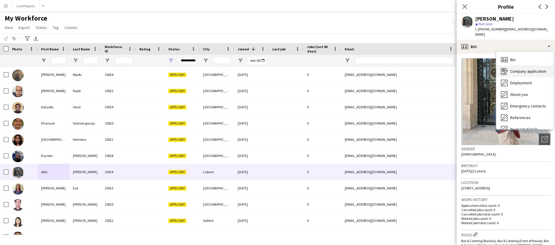
click at [524, 69] on span "Company application" at bounding box center [528, 71] width 36 height 5
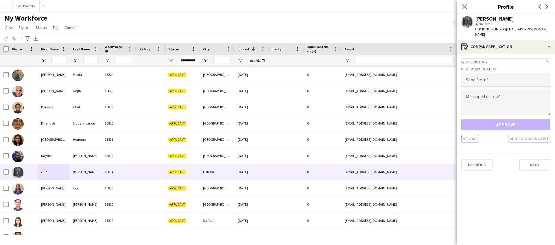
click at [491, 79] on input "email" at bounding box center [505, 80] width 89 height 14
type input "**********"
click at [478, 97] on textarea at bounding box center [505, 102] width 89 height 26
paste textarea "**********"
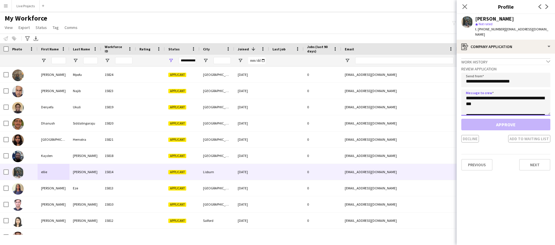
scroll to position [489, 0]
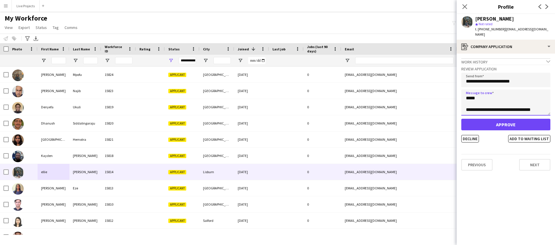
type textarea "**********"
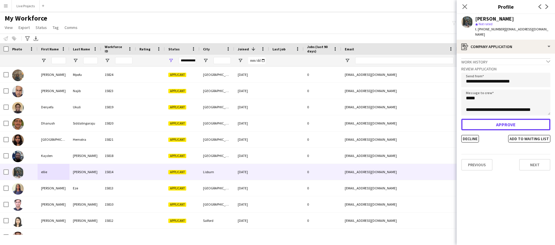
click at [484, 119] on button "Approve" at bounding box center [505, 125] width 89 height 12
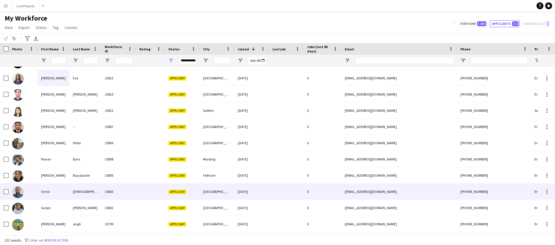
scroll to position [0, 0]
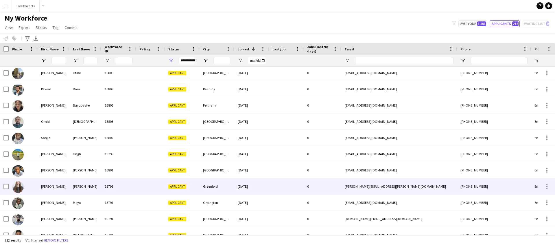
click at [65, 187] on div "[PERSON_NAME]" at bounding box center [54, 186] width 32 height 16
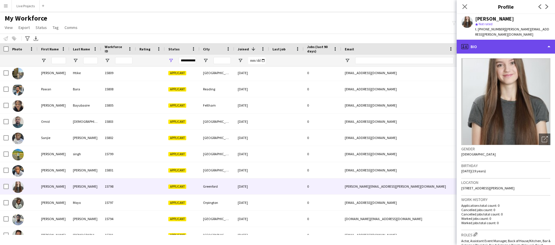
click at [511, 42] on div "profile Bio" at bounding box center [505, 47] width 98 height 14
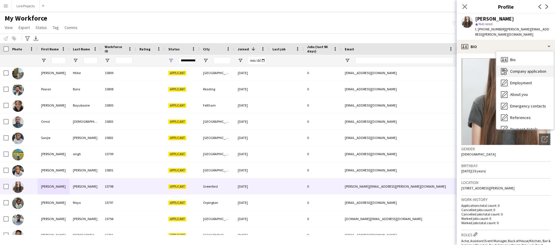
click at [523, 69] on span "Company application" at bounding box center [528, 71] width 36 height 5
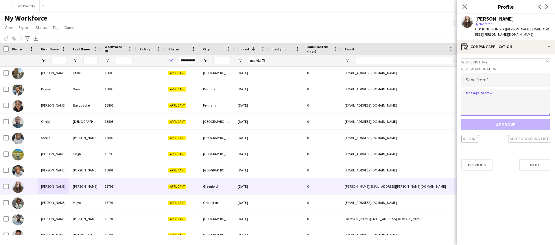
paste textarea "**********"
type textarea "**********"
click at [474, 76] on input "email" at bounding box center [505, 80] width 89 height 14
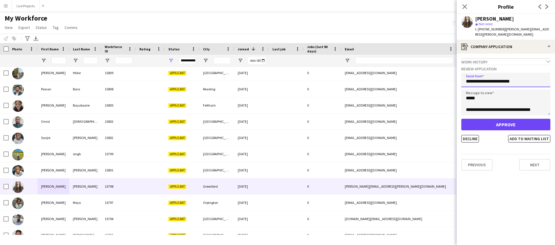
type input "**********"
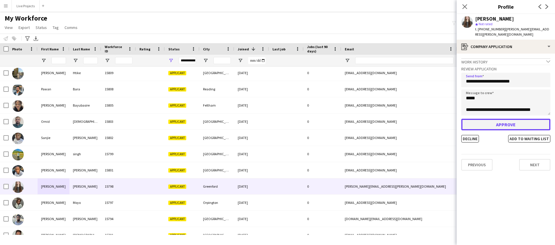
click at [485, 119] on button "Approve" at bounding box center [505, 125] width 89 height 12
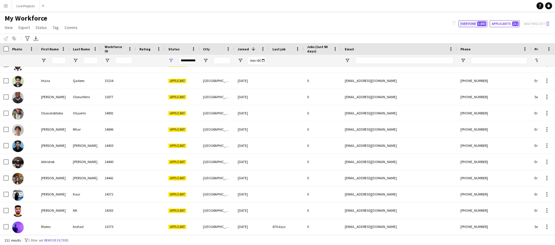
click at [468, 23] on button "Everyone 3,803" at bounding box center [472, 23] width 29 height 7
type input "**********"
